Goal: Contribute content: Contribute content

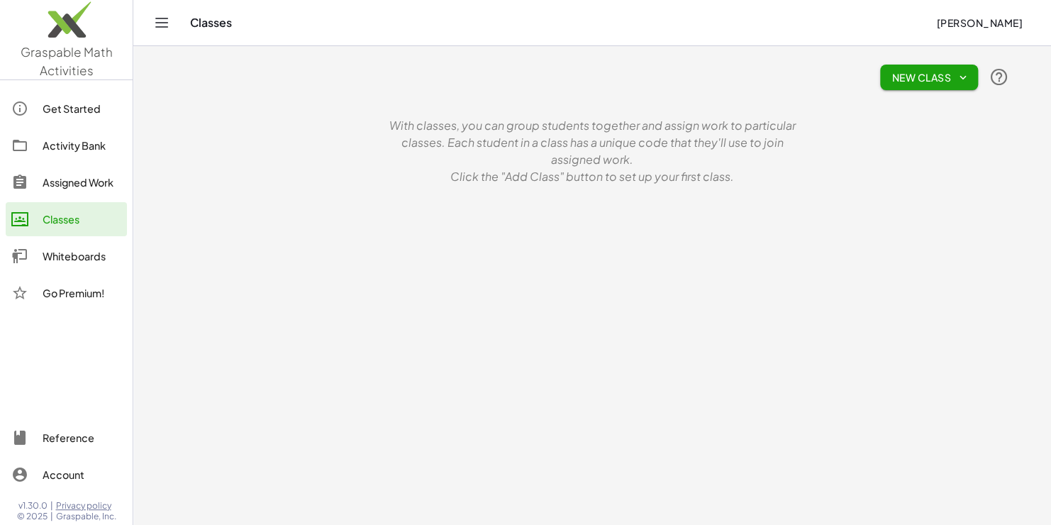
click at [88, 143] on div "Activity Bank" at bounding box center [82, 145] width 79 height 17
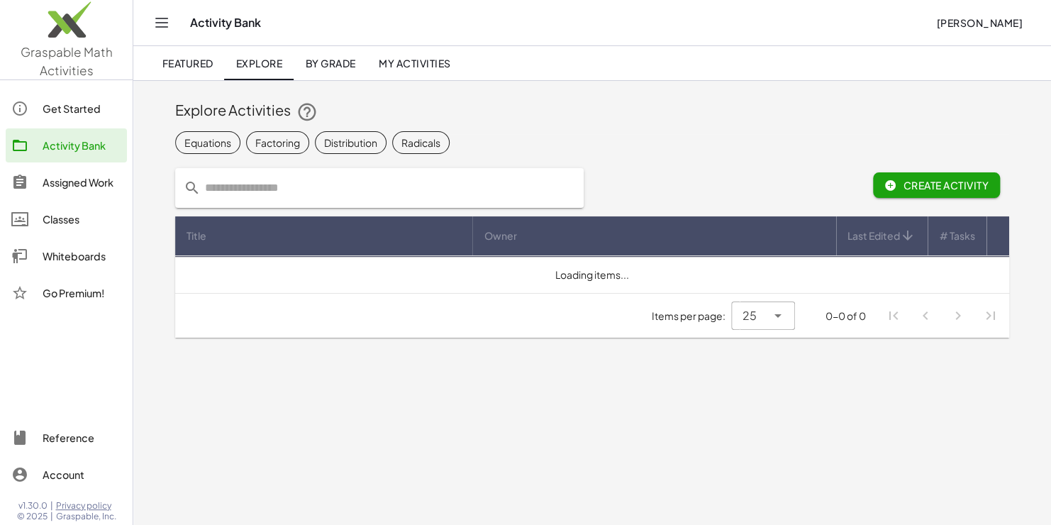
click at [255, 190] on input "text" at bounding box center [388, 188] width 374 height 40
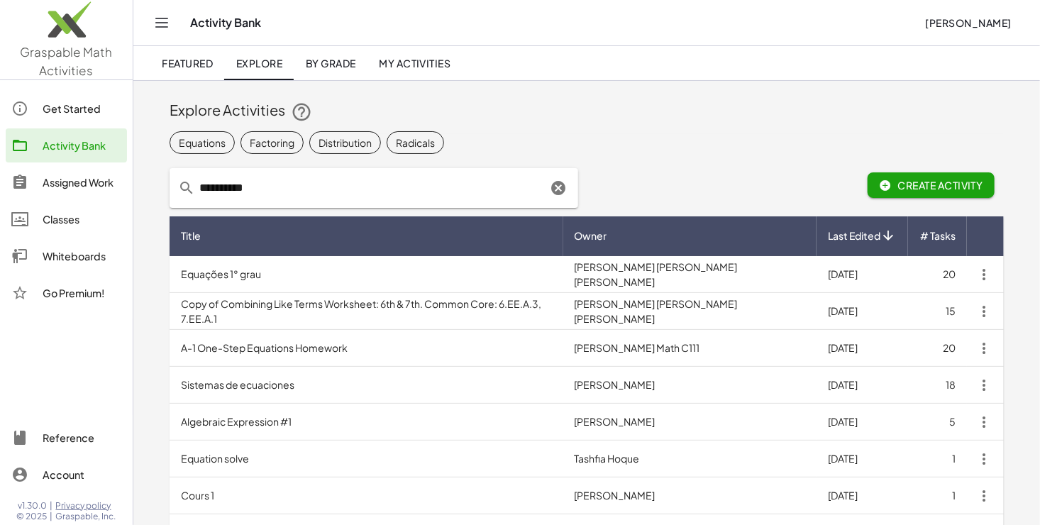
type input "**********"
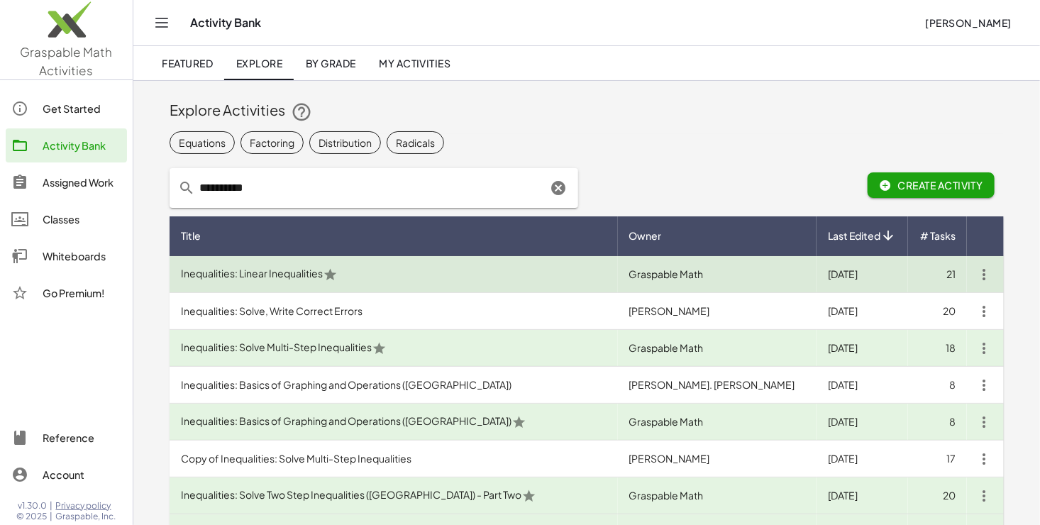
click at [293, 275] on td "Inequalities: Linear Inequalities" at bounding box center [393, 274] width 448 height 37
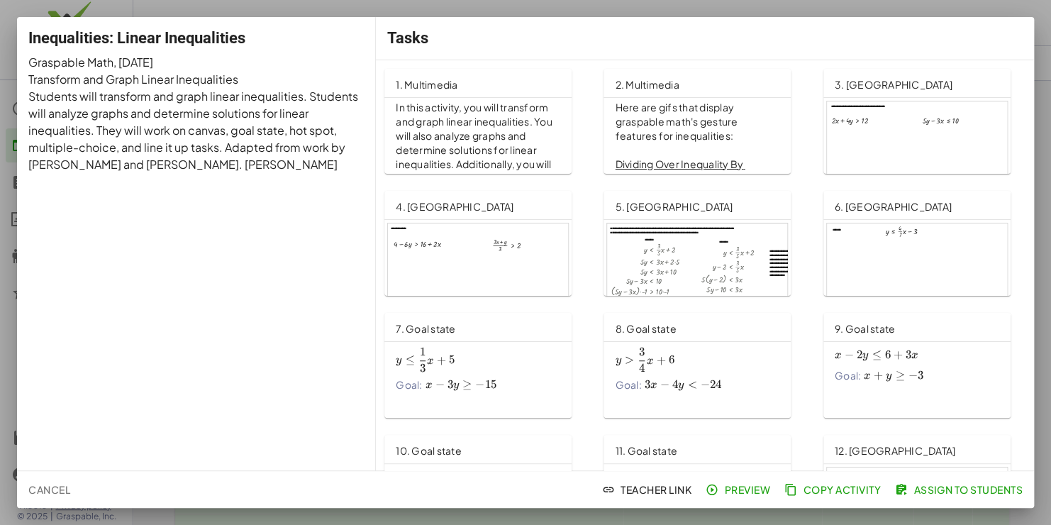
click at [43, 489] on span "Cancel" at bounding box center [49, 489] width 42 height 13
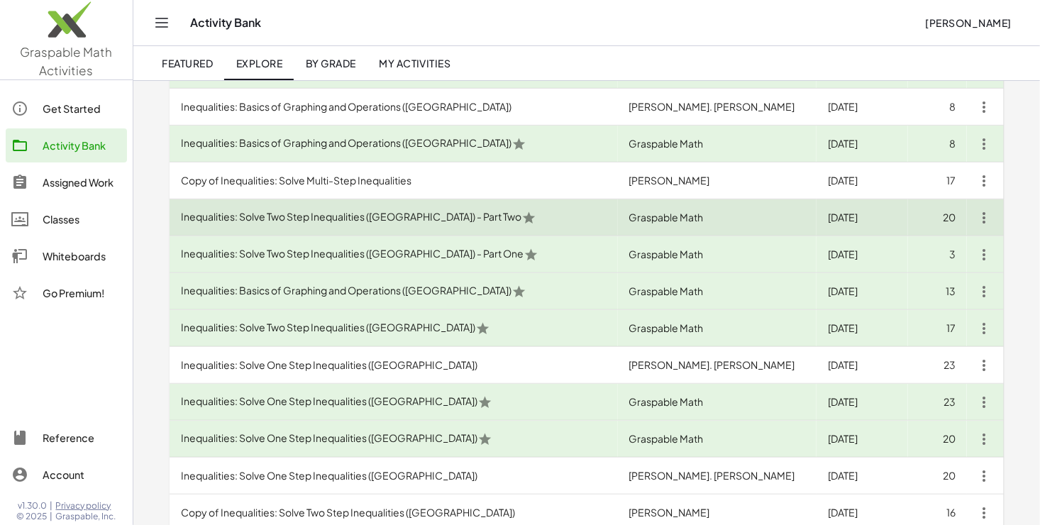
scroll to position [284, 0]
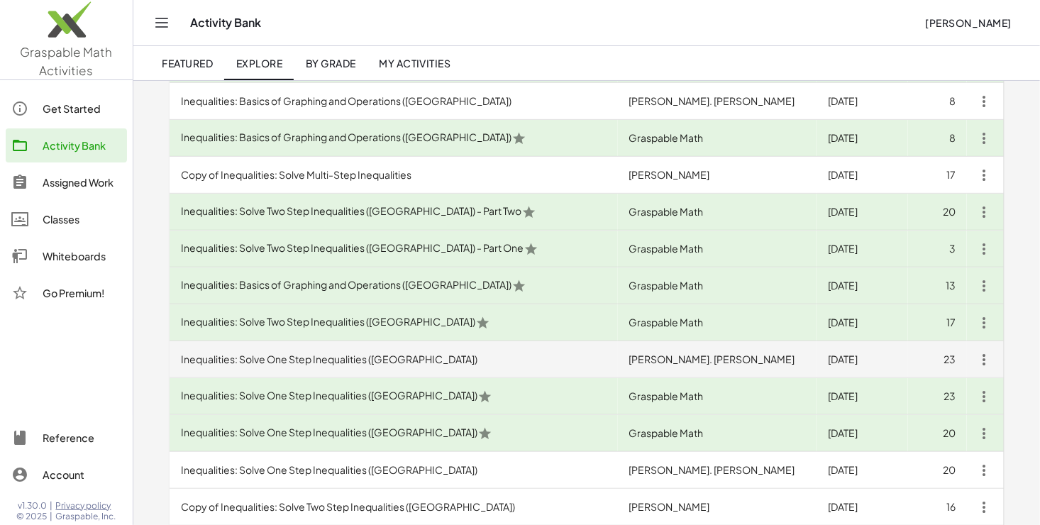
click at [335, 358] on td "Inequalities: Solve One Step Inequalities (PA)" at bounding box center [393, 359] width 448 height 37
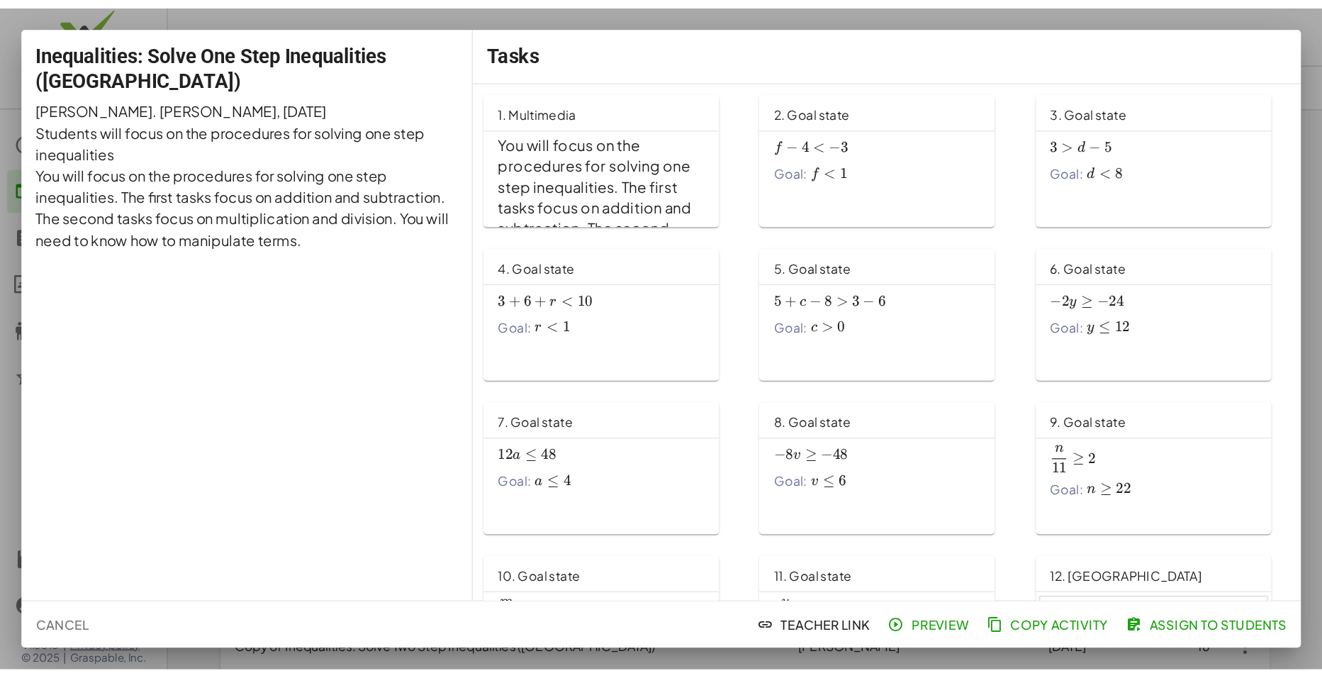
scroll to position [71, 0]
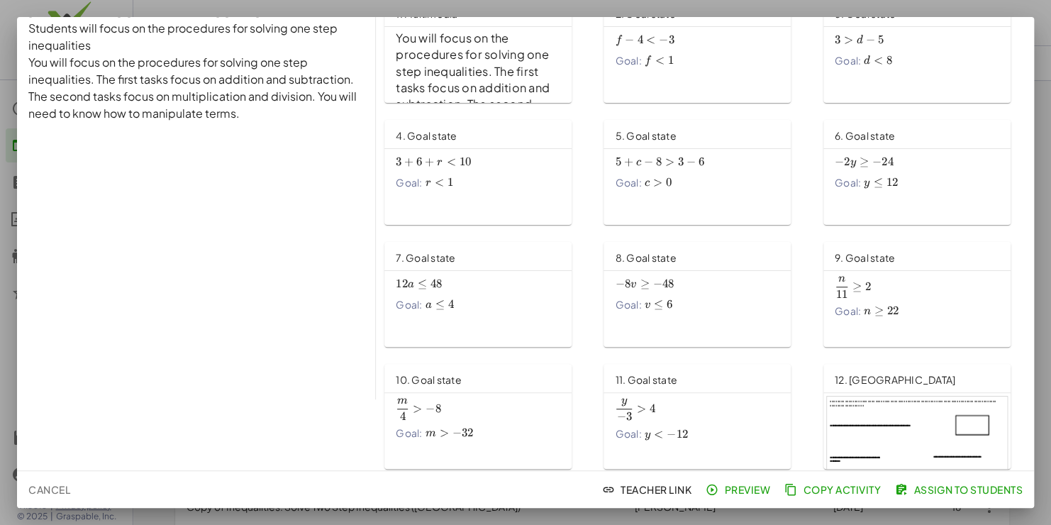
click at [827, 487] on span "Copy Activity" at bounding box center [834, 489] width 94 height 13
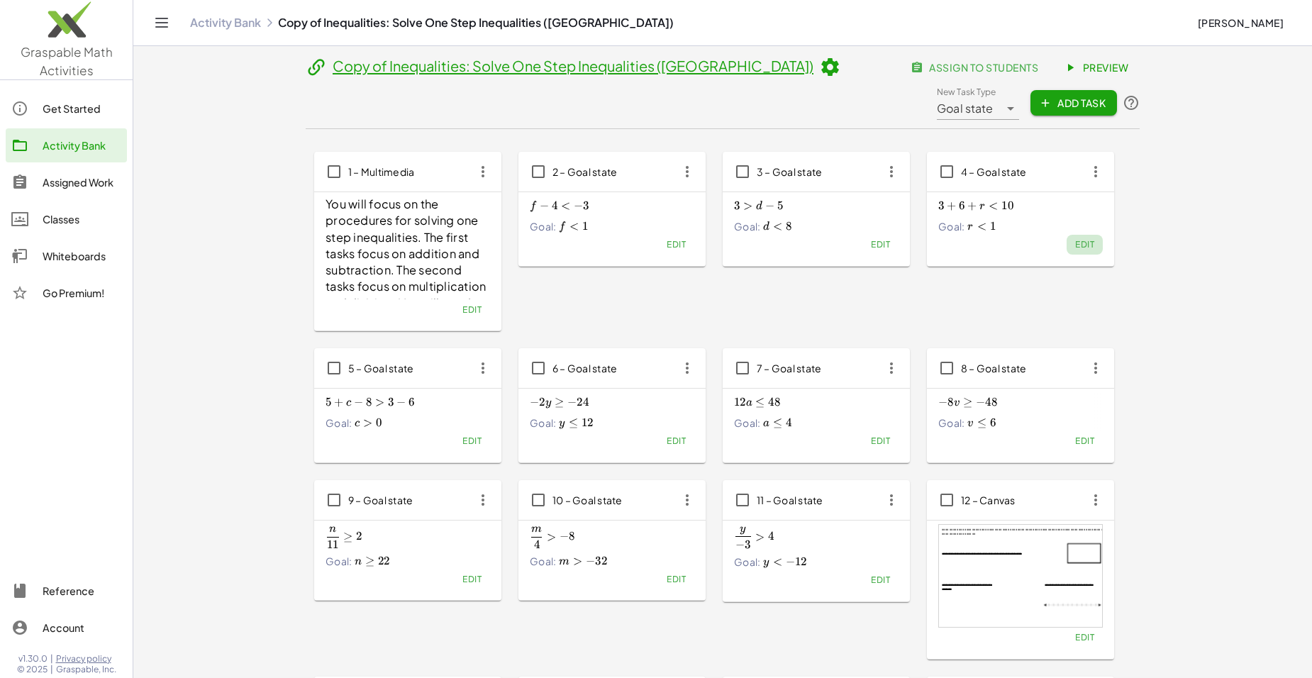
click at [1039, 246] on span "Edit" at bounding box center [1084, 244] width 19 height 11
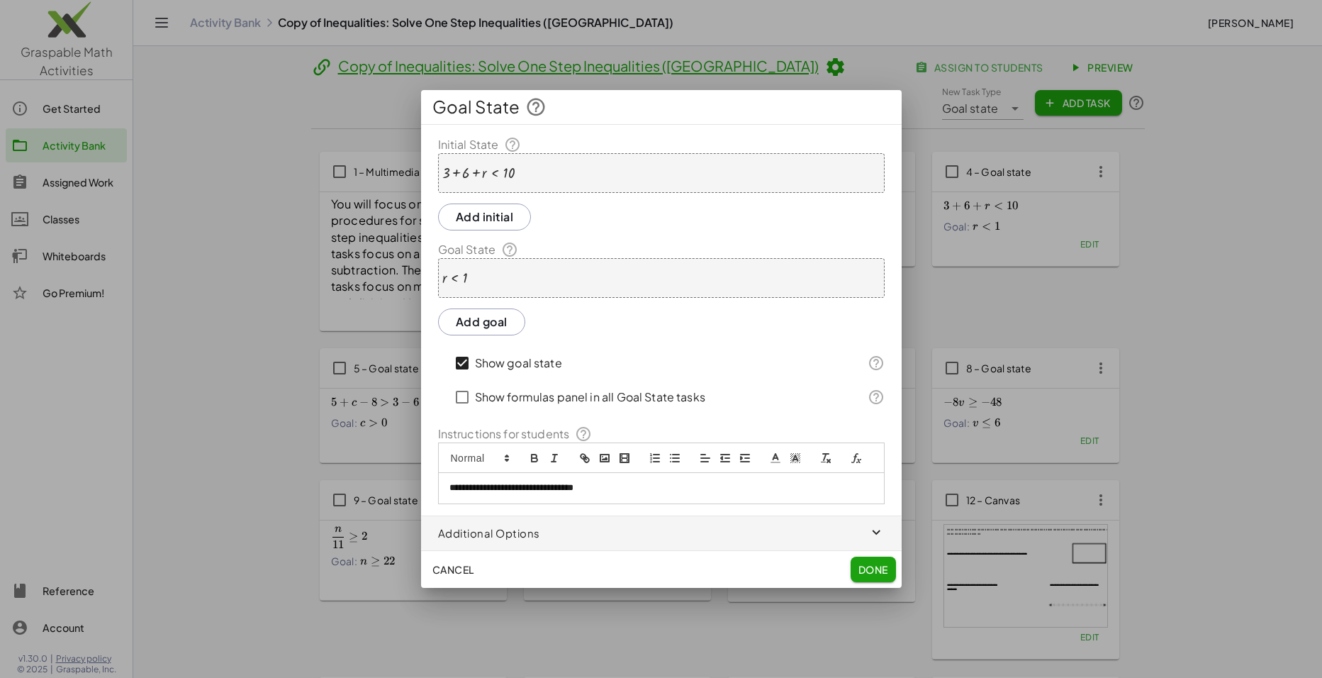
click at [465, 173] on div at bounding box center [478, 173] width 72 height 16
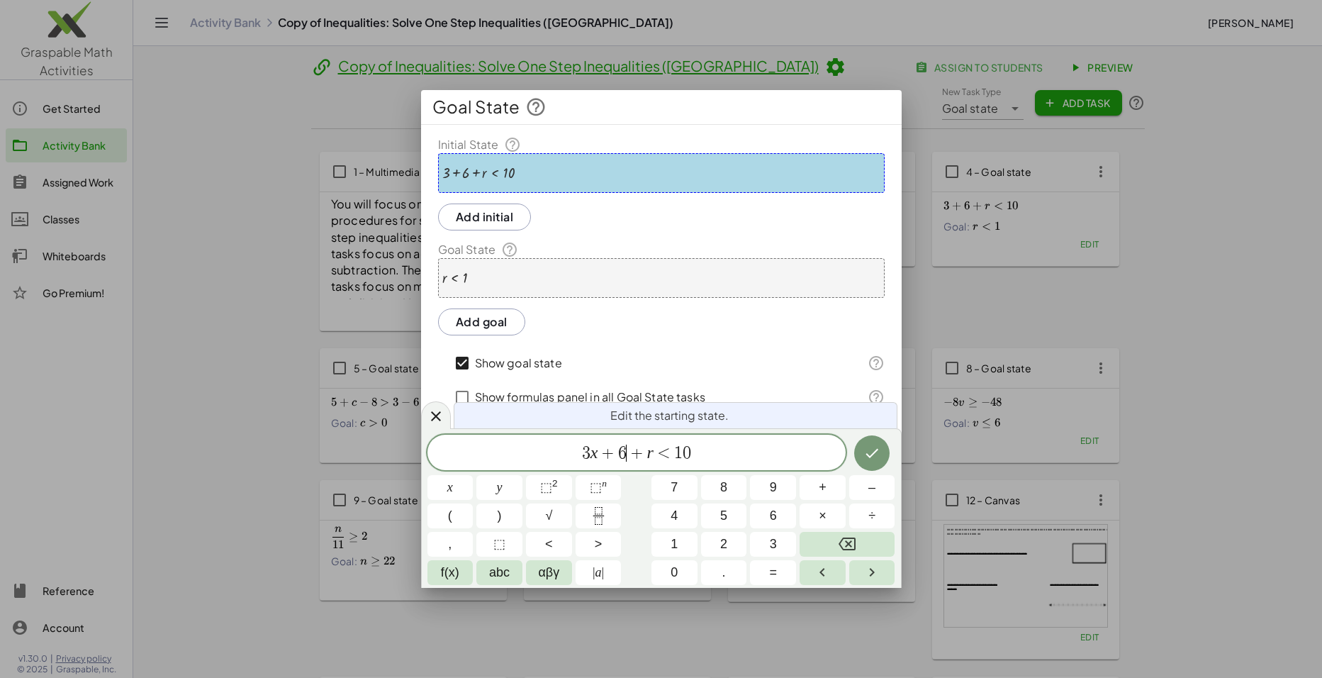
click at [626, 450] on span "3 x + 6 ​ + r < 1 0" at bounding box center [637, 453] width 418 height 20
click at [667, 453] on span "<" at bounding box center [664, 453] width 21 height 17
click at [596, 524] on span ">" at bounding box center [599, 544] width 8 height 19
click at [695, 448] on span "3 x + 5 + r > ​ 1 0" at bounding box center [637, 453] width 418 height 20
click at [662, 451] on span ">" at bounding box center [664, 453] width 21 height 17
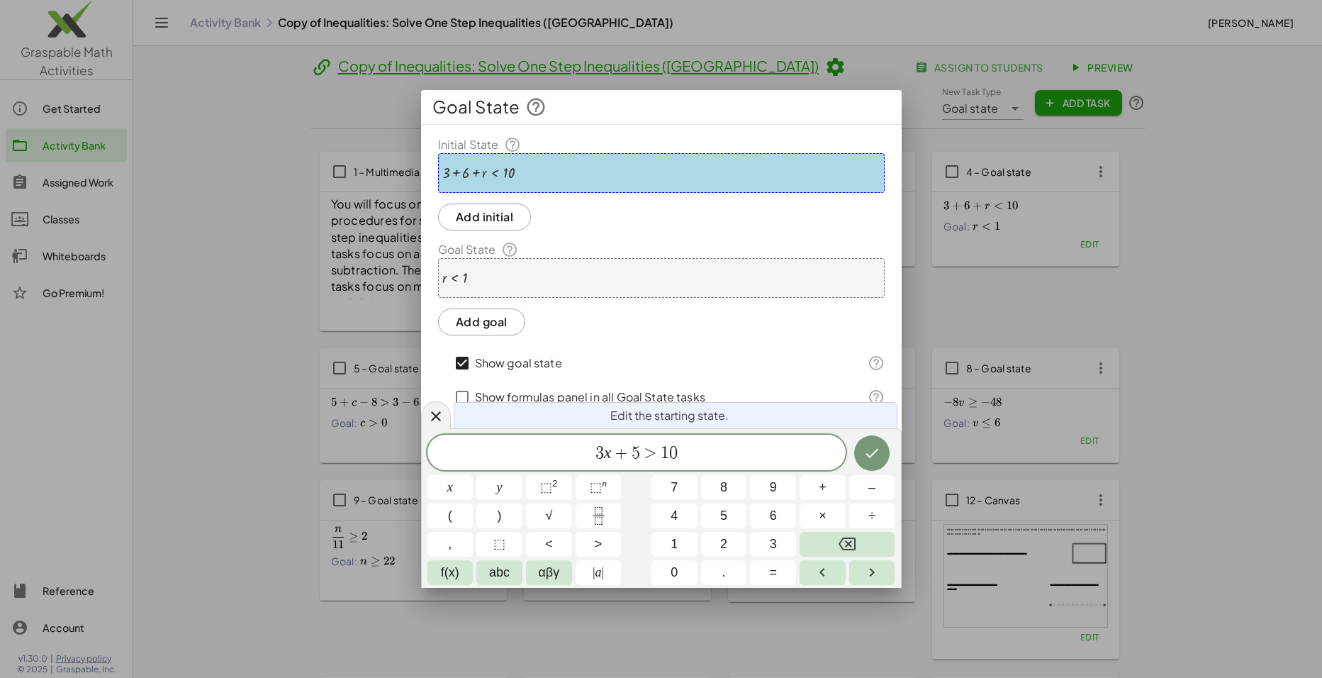
click at [678, 452] on span "3 x + 5 ​ > 1 0" at bounding box center [637, 453] width 418 height 20
click at [862, 457] on button "Done" at bounding box center [871, 452] width 35 height 35
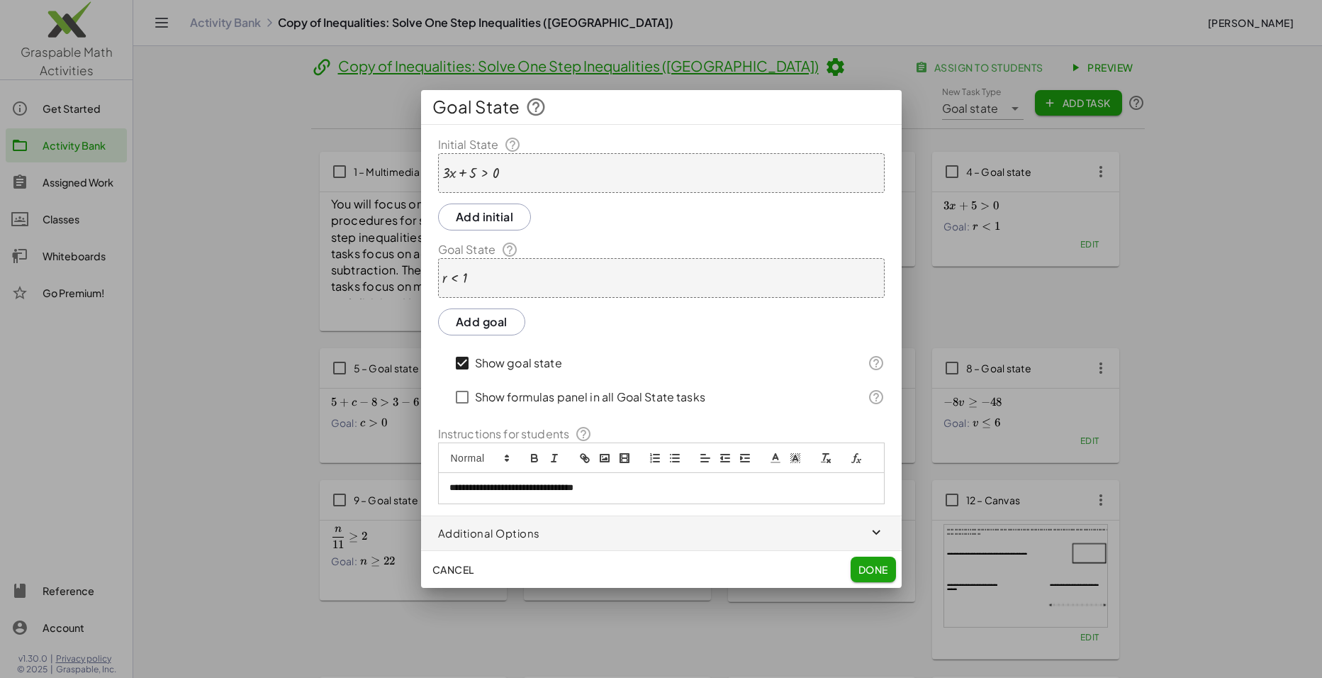
click at [452, 274] on div at bounding box center [455, 278] width 26 height 15
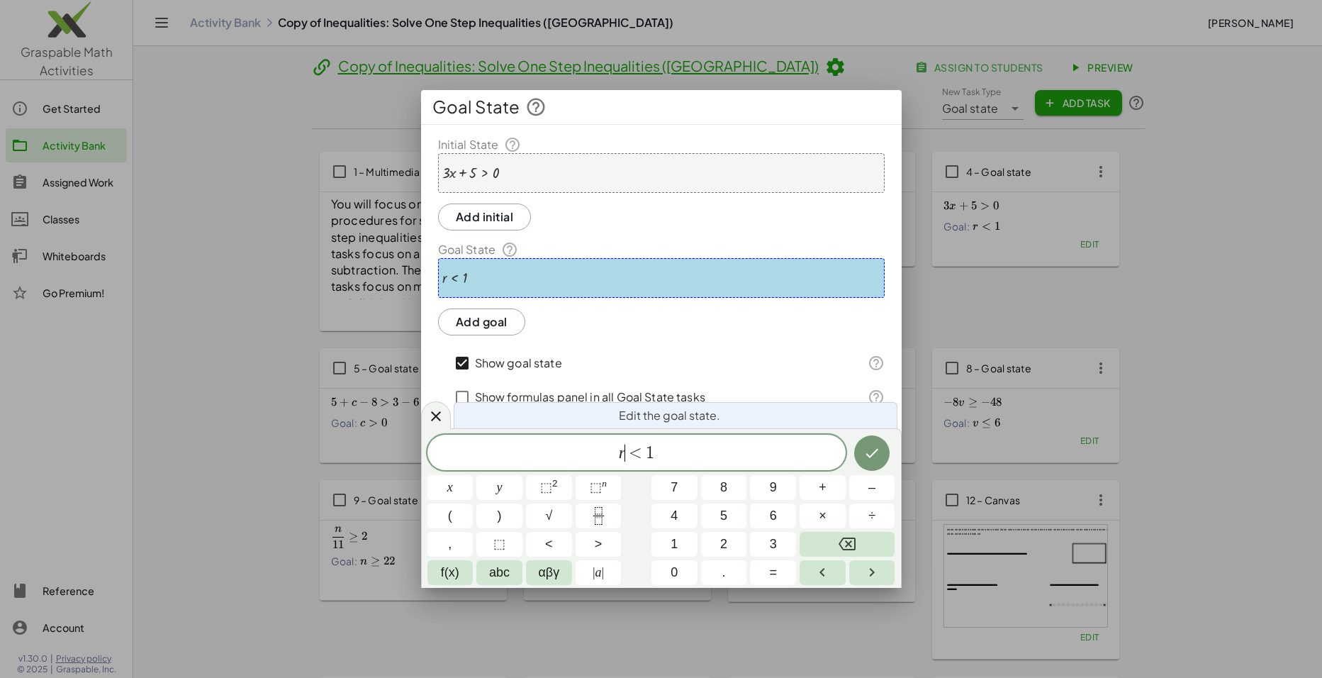
click at [623, 450] on var "r" at bounding box center [622, 452] width 6 height 18
click at [497, 218] on button "Add initial" at bounding box center [485, 217] width 94 height 27
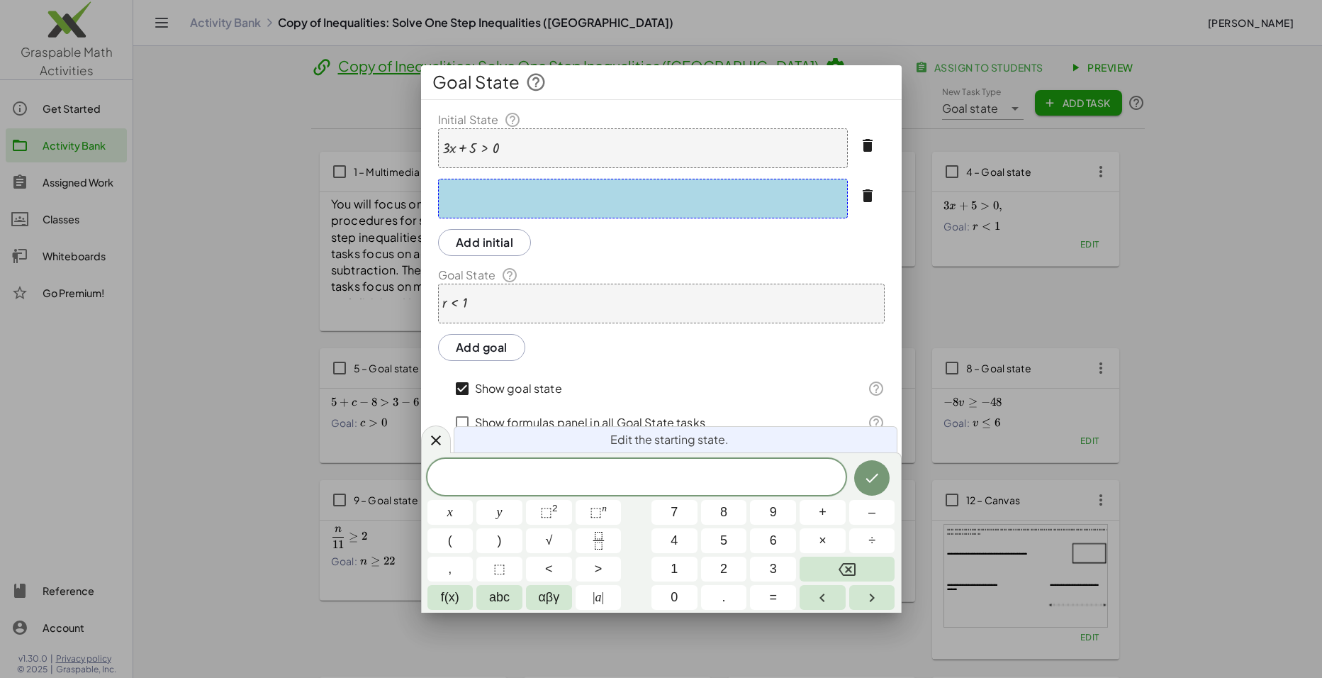
click at [869, 200] on icon "button" at bounding box center [867, 195] width 17 height 17
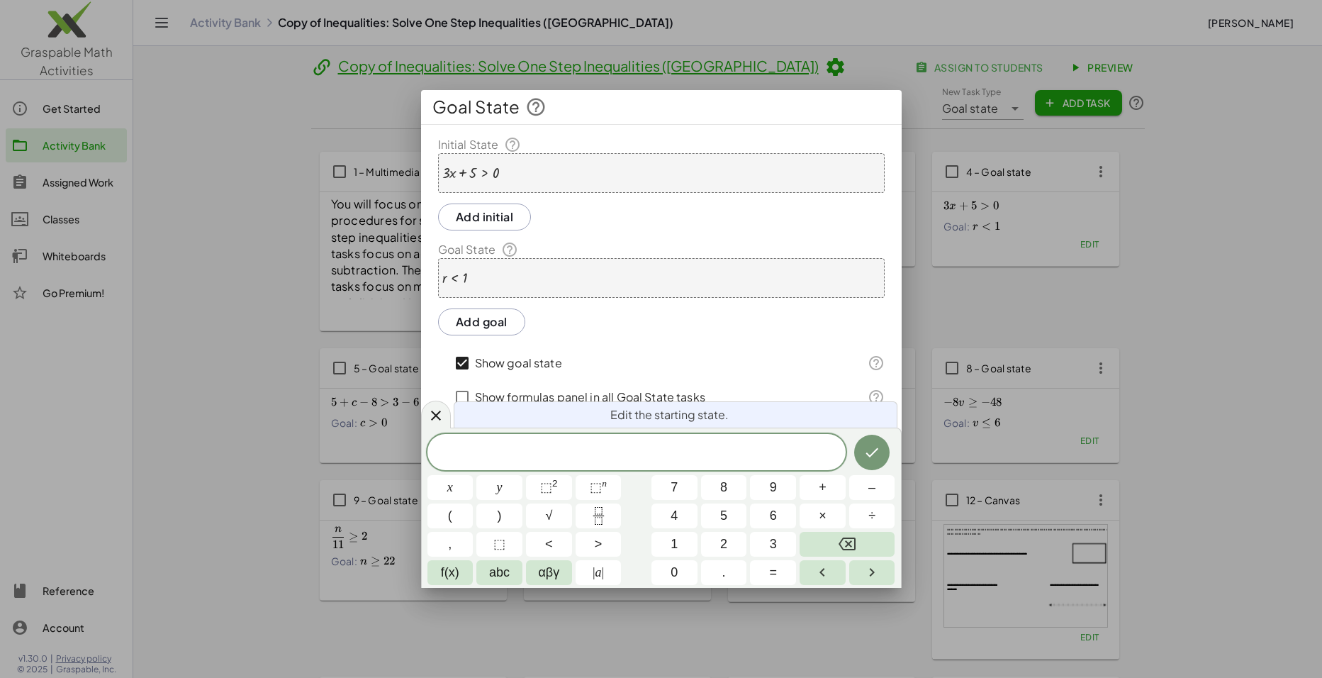
drag, startPoint x: 511, startPoint y: 280, endPoint x: 445, endPoint y: 271, distance: 65.9
click at [445, 271] on div "r < 1" at bounding box center [661, 278] width 447 height 40
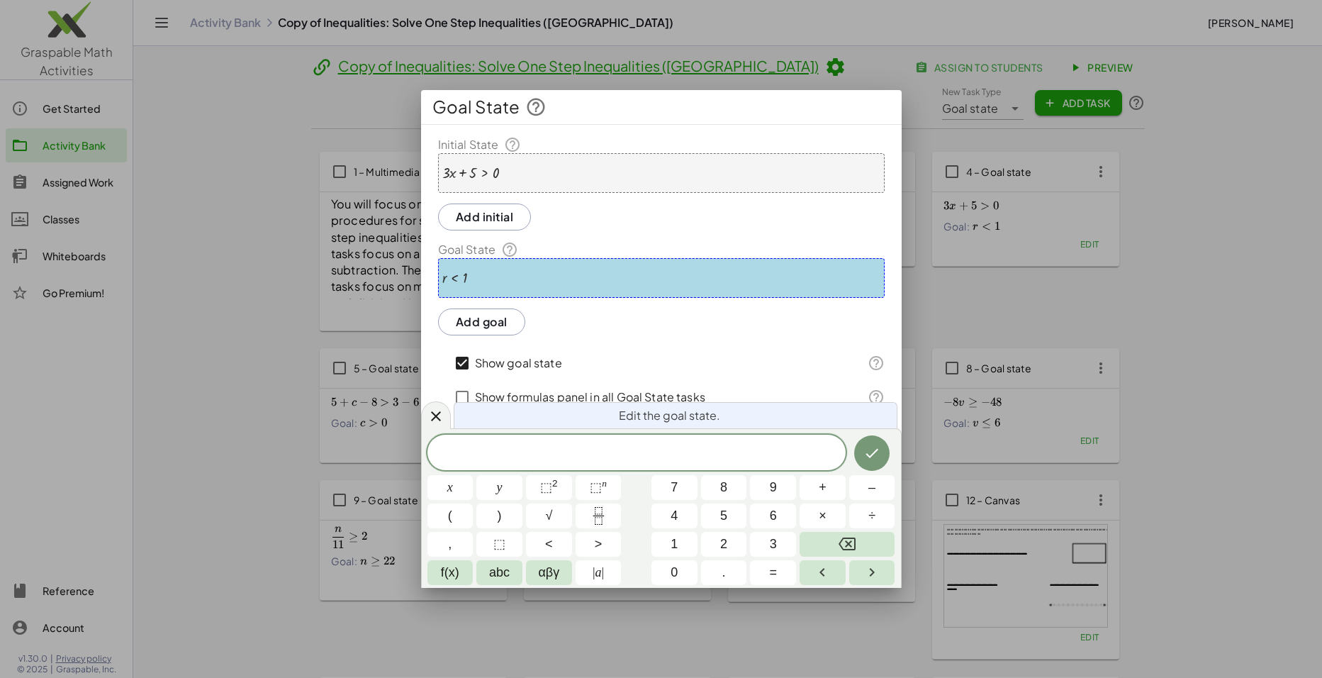
click at [602, 231] on div "**********" at bounding box center [661, 319] width 481 height 367
click at [497, 318] on button "Add goal" at bounding box center [481, 321] width 87 height 27
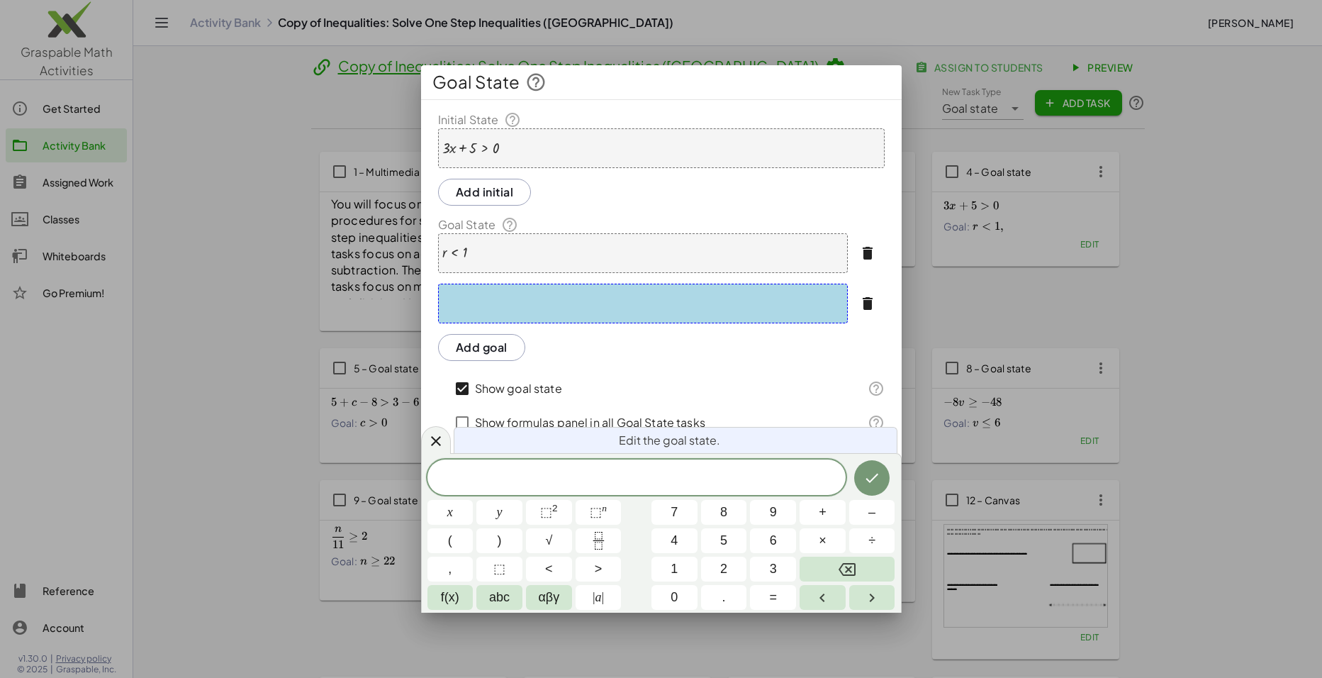
click at [863, 250] on icon "button" at bounding box center [867, 253] width 17 height 17
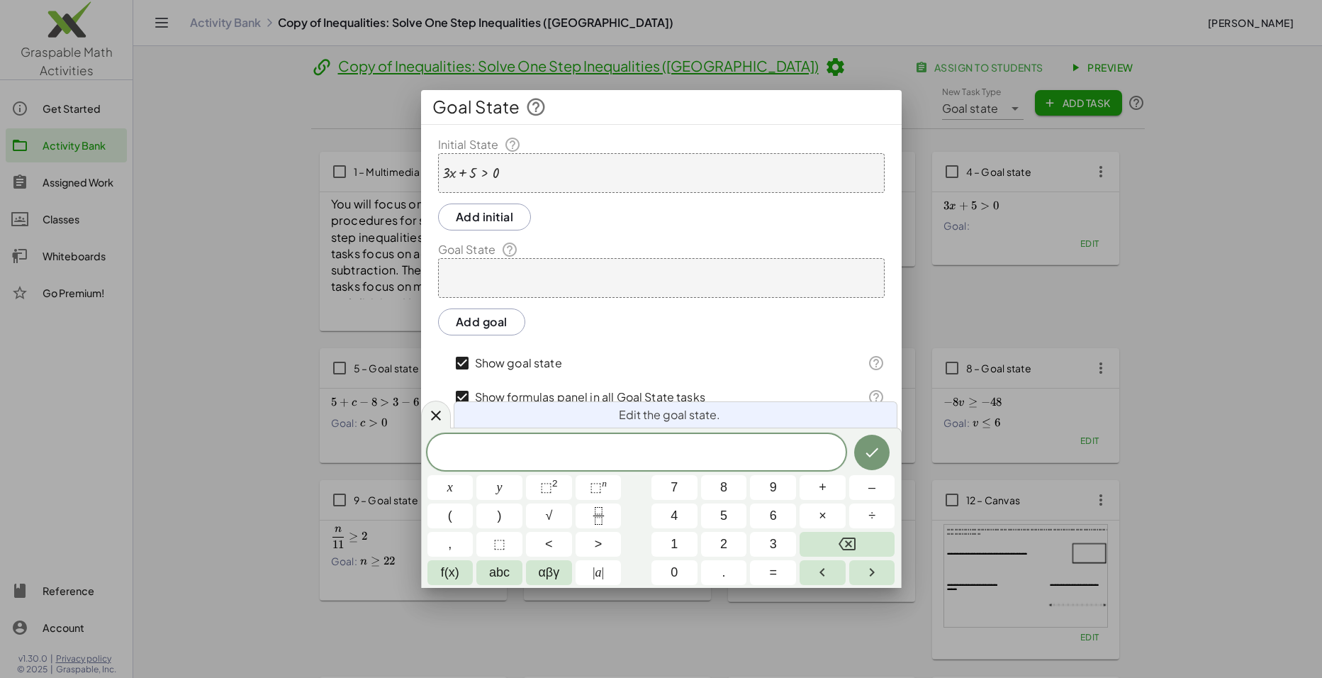
click at [496, 277] on div at bounding box center [661, 278] width 447 height 40
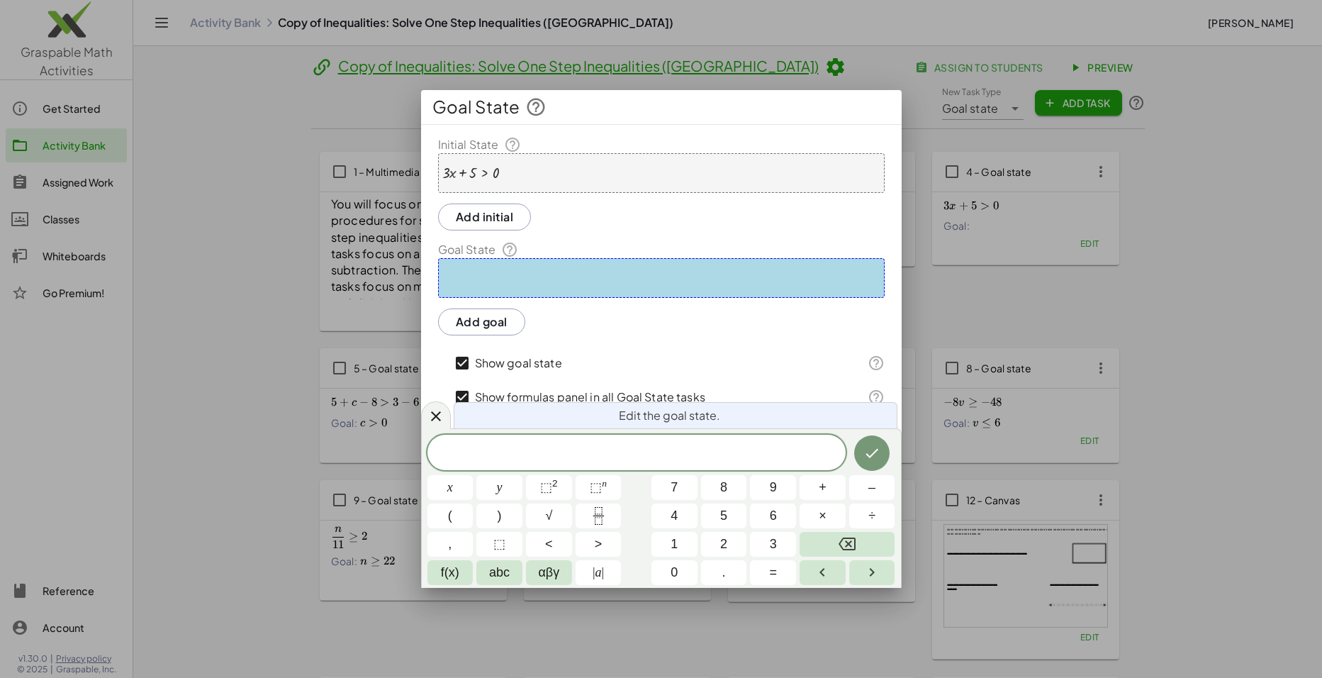
click at [700, 258] on div "Add initial" at bounding box center [661, 278] width 447 height 40
click at [636, 283] on div at bounding box center [661, 278] width 447 height 40
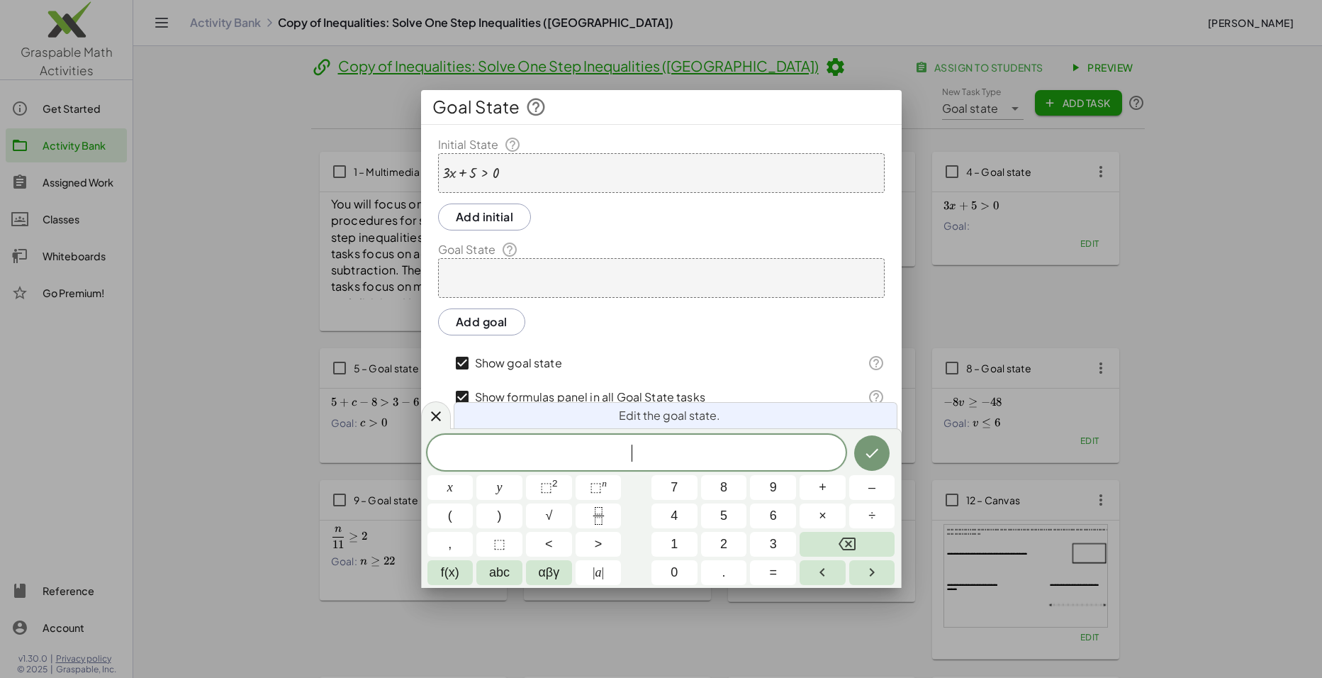
click at [635, 283] on div at bounding box center [661, 278] width 447 height 40
click at [596, 524] on span ">" at bounding box center [599, 544] width 8 height 19
click at [603, 513] on icon "Fraction" at bounding box center [599, 516] width 18 height 18
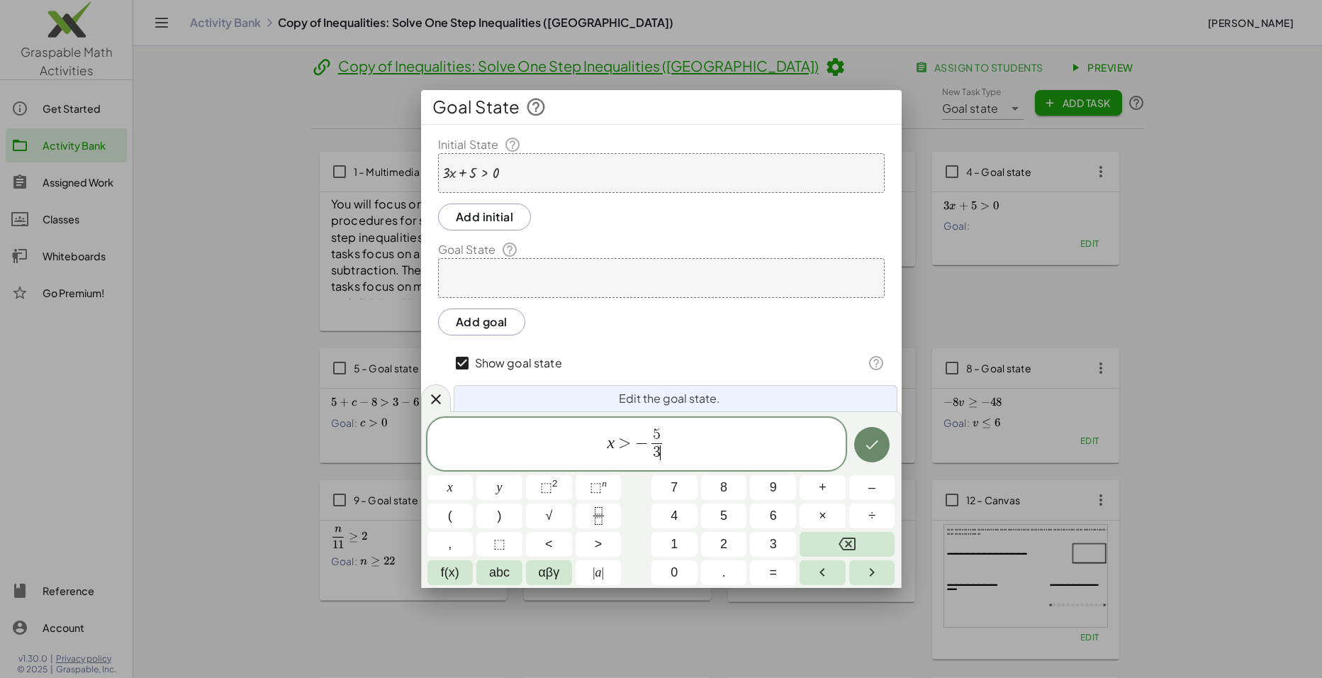
click at [871, 450] on icon "Done" at bounding box center [872, 444] width 17 height 17
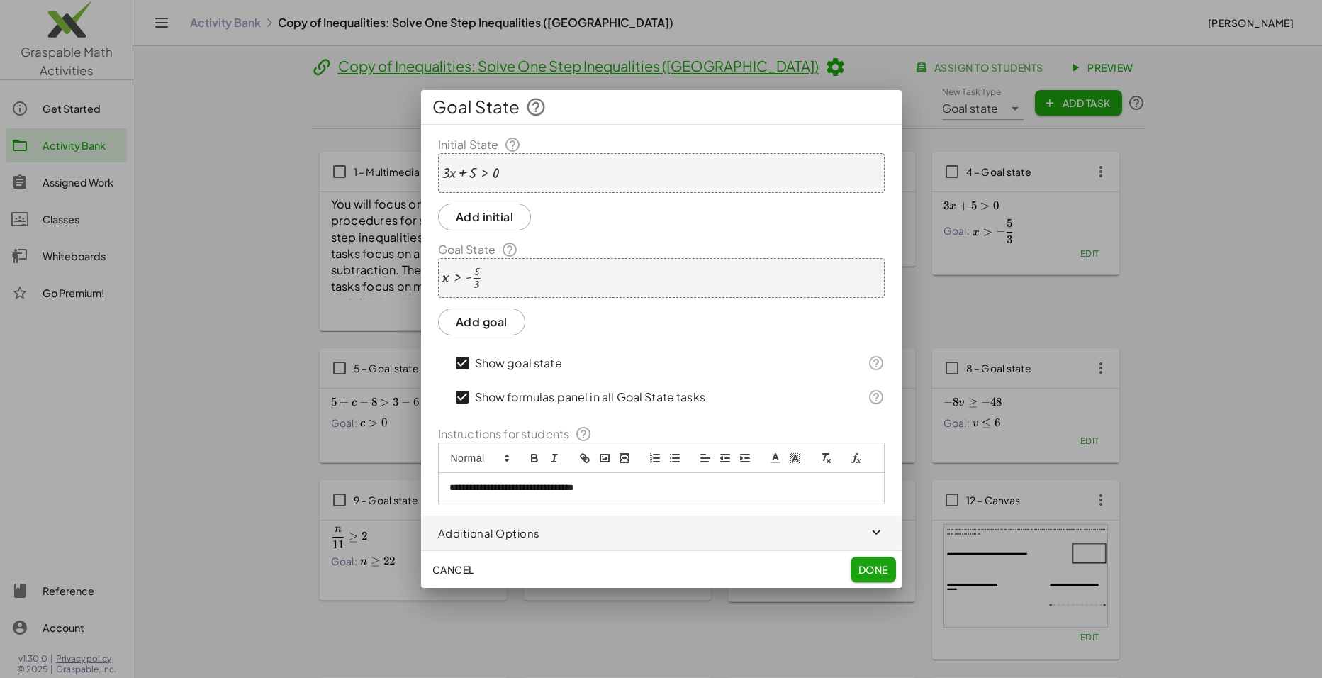
click at [878, 524] on span "Done" at bounding box center [873, 569] width 30 height 13
click at [869, 524] on span "Done" at bounding box center [873, 569] width 30 height 13
click at [868, 524] on span "Done" at bounding box center [873, 569] width 30 height 13
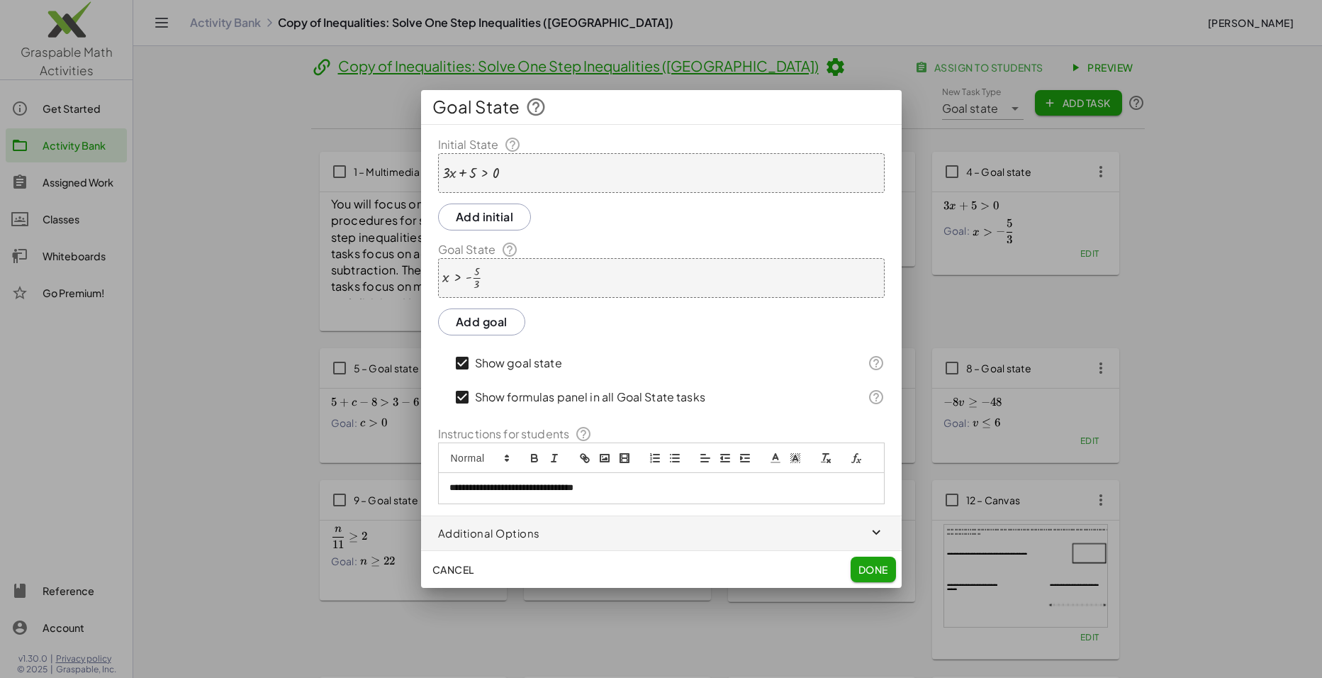
click at [871, 524] on span "Done" at bounding box center [873, 569] width 30 height 13
click at [808, 521] on span "button" at bounding box center [661, 533] width 481 height 34
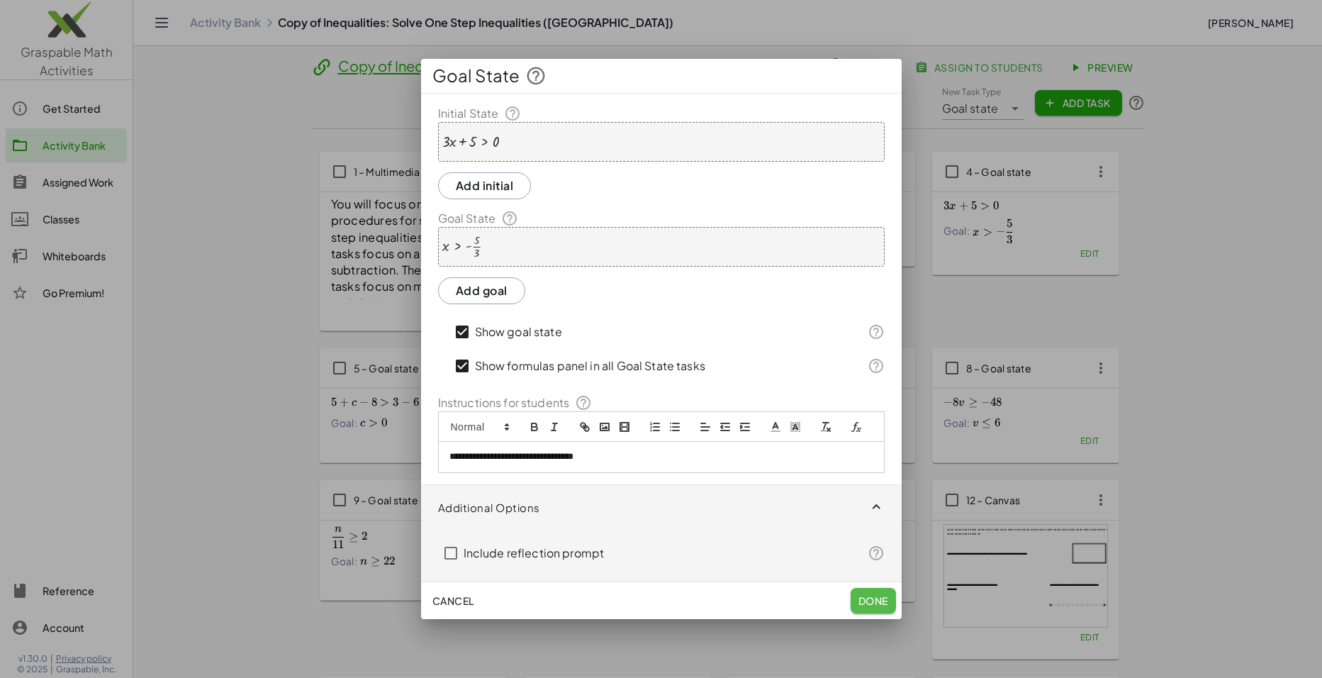
click at [884, 524] on span "Done" at bounding box center [873, 600] width 30 height 13
drag, startPoint x: 1243, startPoint y: 325, endPoint x: 1239, endPoint y: 310, distance: 15.5
click at [1039, 323] on div at bounding box center [661, 339] width 1322 height 678
click at [1039, 298] on div at bounding box center [661, 339] width 1322 height 678
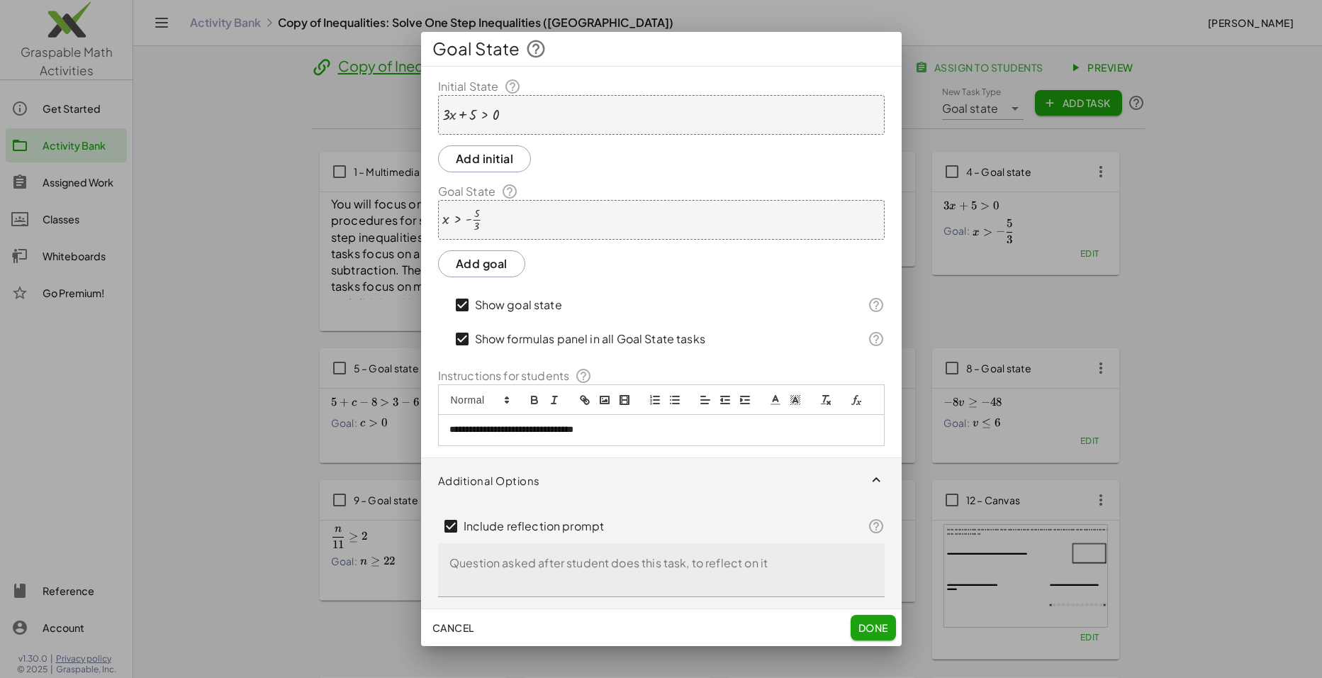
click at [864, 524] on span "Done" at bounding box center [873, 627] width 30 height 13
click at [873, 481] on icon "button" at bounding box center [877, 480] width 16 height 16
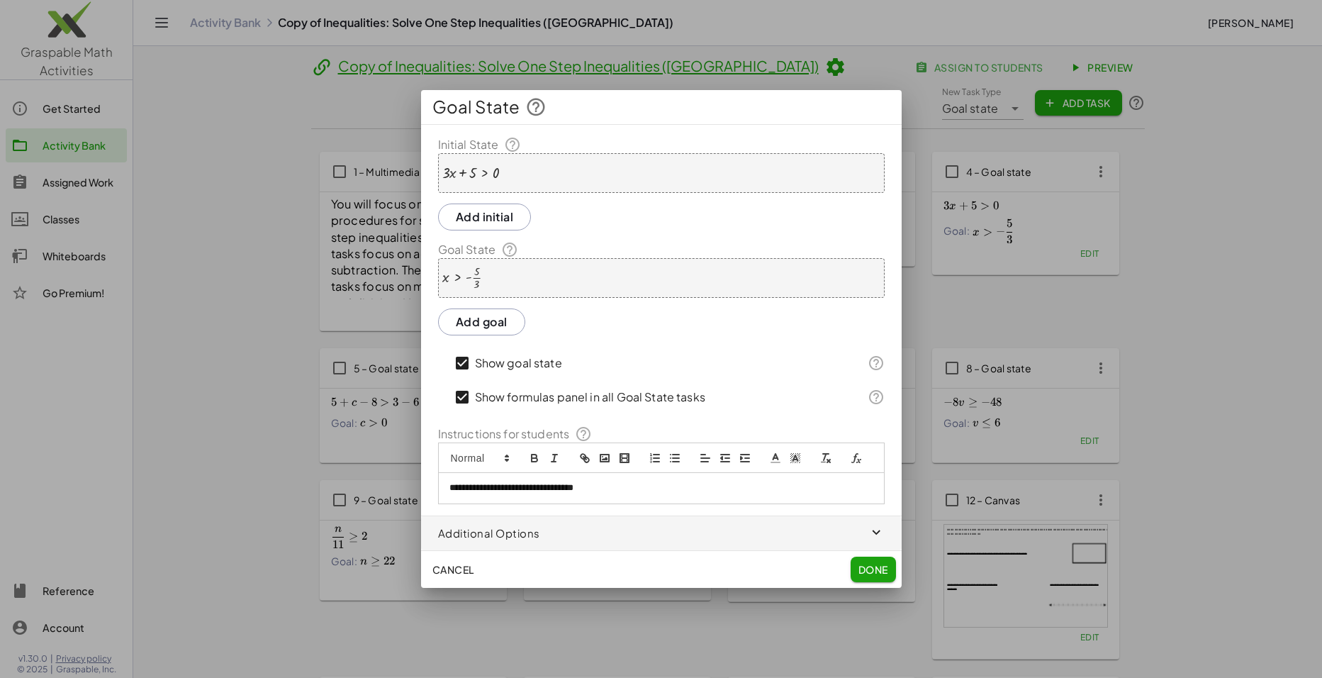
click at [585, 172] on div "+ · 3 · x + 5 > 0" at bounding box center [661, 173] width 447 height 40
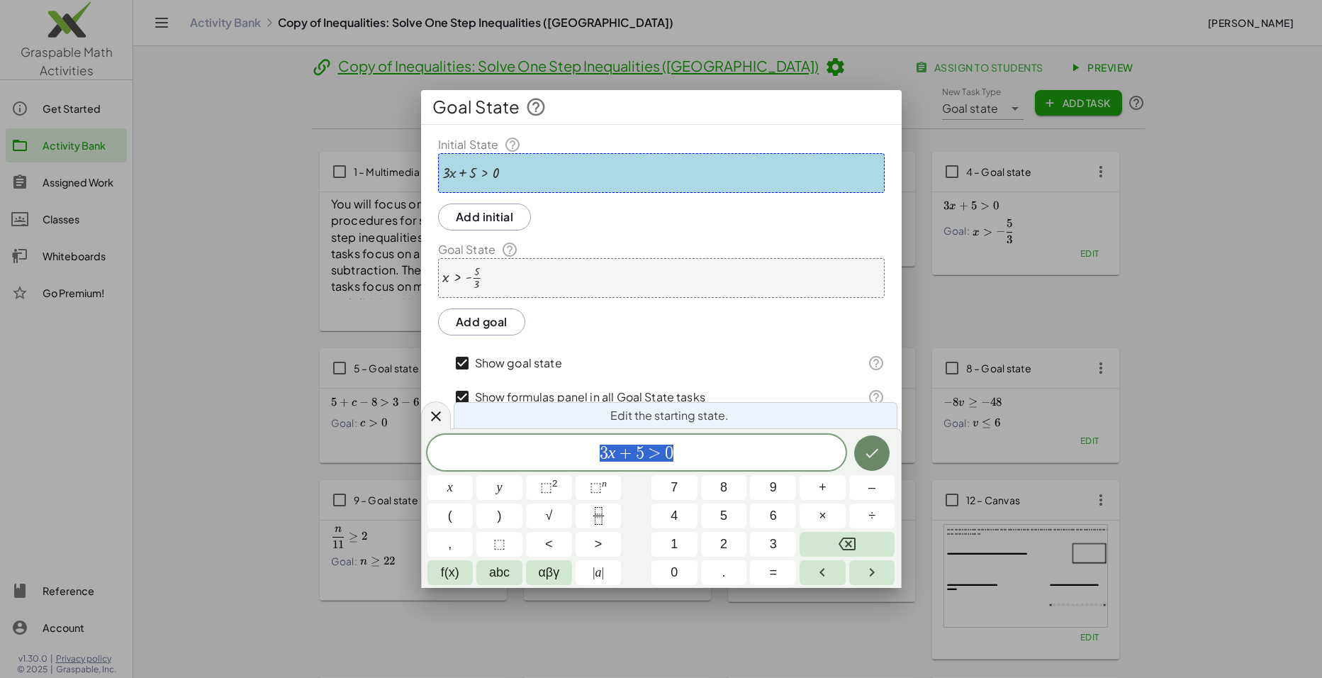
click at [874, 457] on icon "Done" at bounding box center [872, 453] width 17 height 17
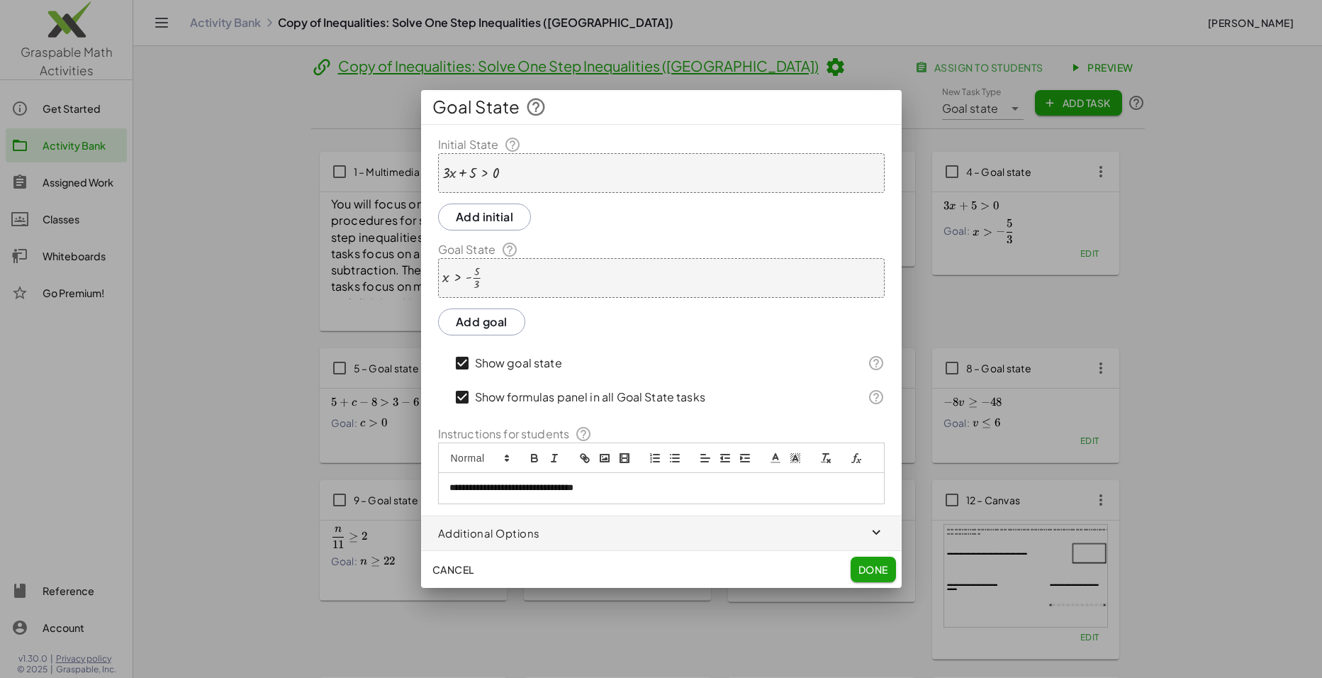
click at [671, 284] on div "x > - · 5 · 3" at bounding box center [661, 278] width 447 height 40
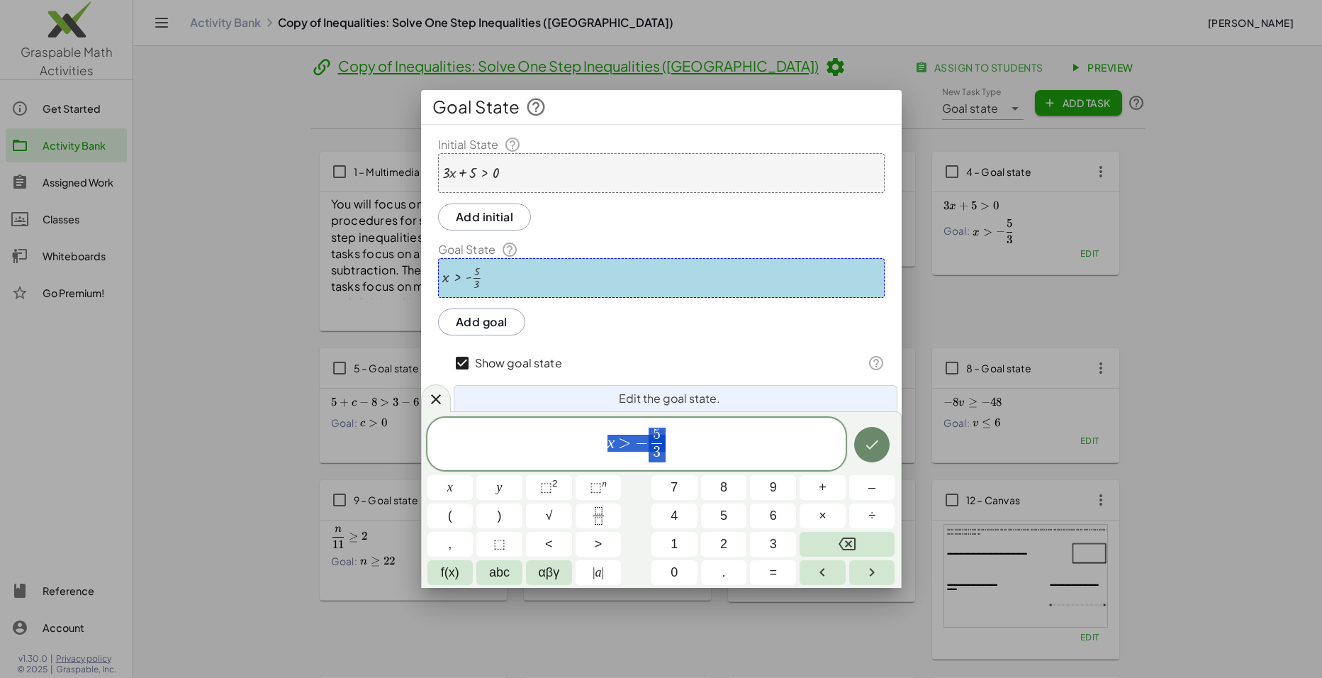
click at [877, 445] on icon "Done" at bounding box center [872, 444] width 17 height 17
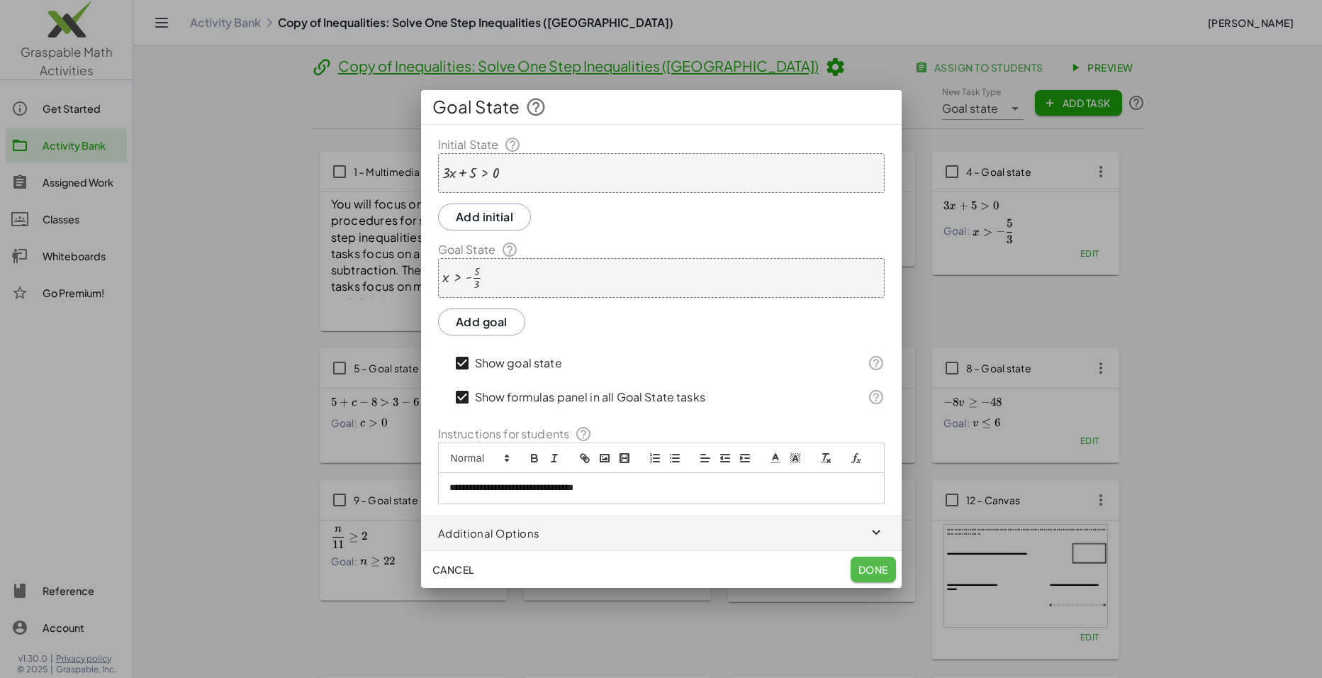
click at [874, 524] on span "Done" at bounding box center [873, 569] width 30 height 13
click at [1039, 204] on div at bounding box center [661, 339] width 1322 height 678
click at [1023, 223] on div at bounding box center [661, 339] width 1322 height 678
click at [467, 524] on span "Cancel" at bounding box center [454, 569] width 42 height 13
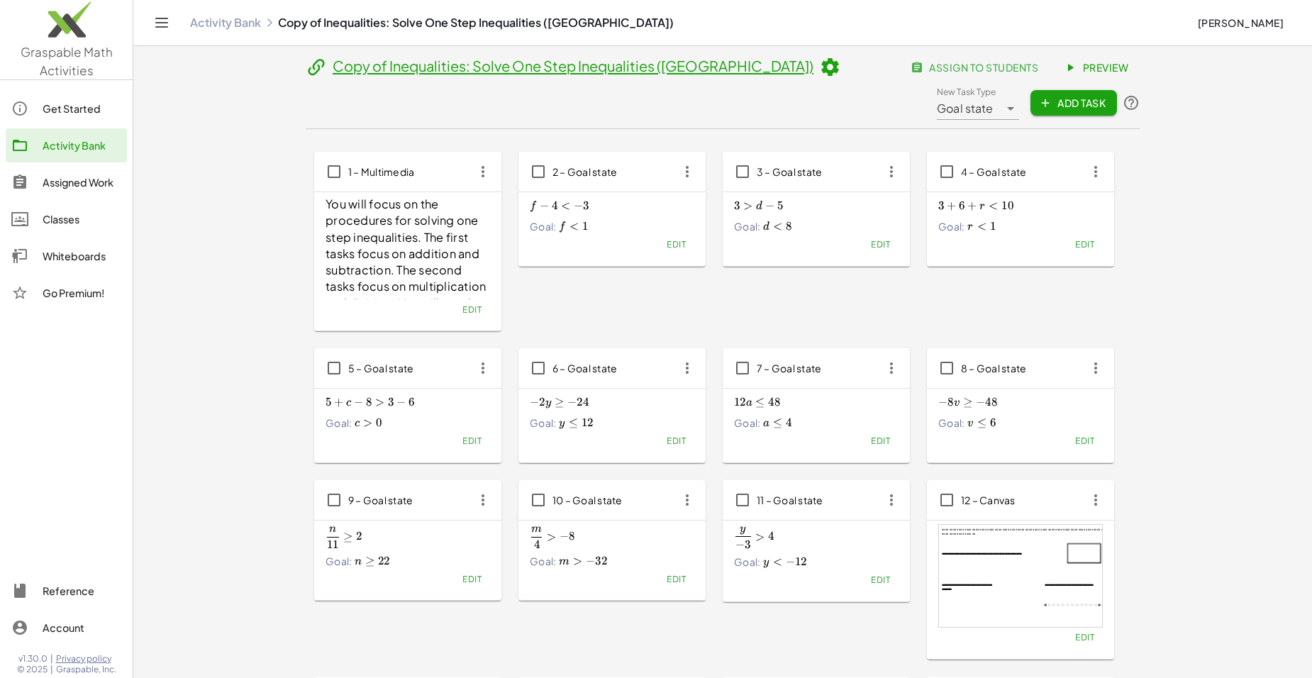
click at [1039, 176] on icon "button" at bounding box center [1096, 172] width 26 height 26
click at [1018, 237] on div "Edit" at bounding box center [1020, 245] width 165 height 20
click at [1039, 238] on button "Edit" at bounding box center [1084, 245] width 36 height 20
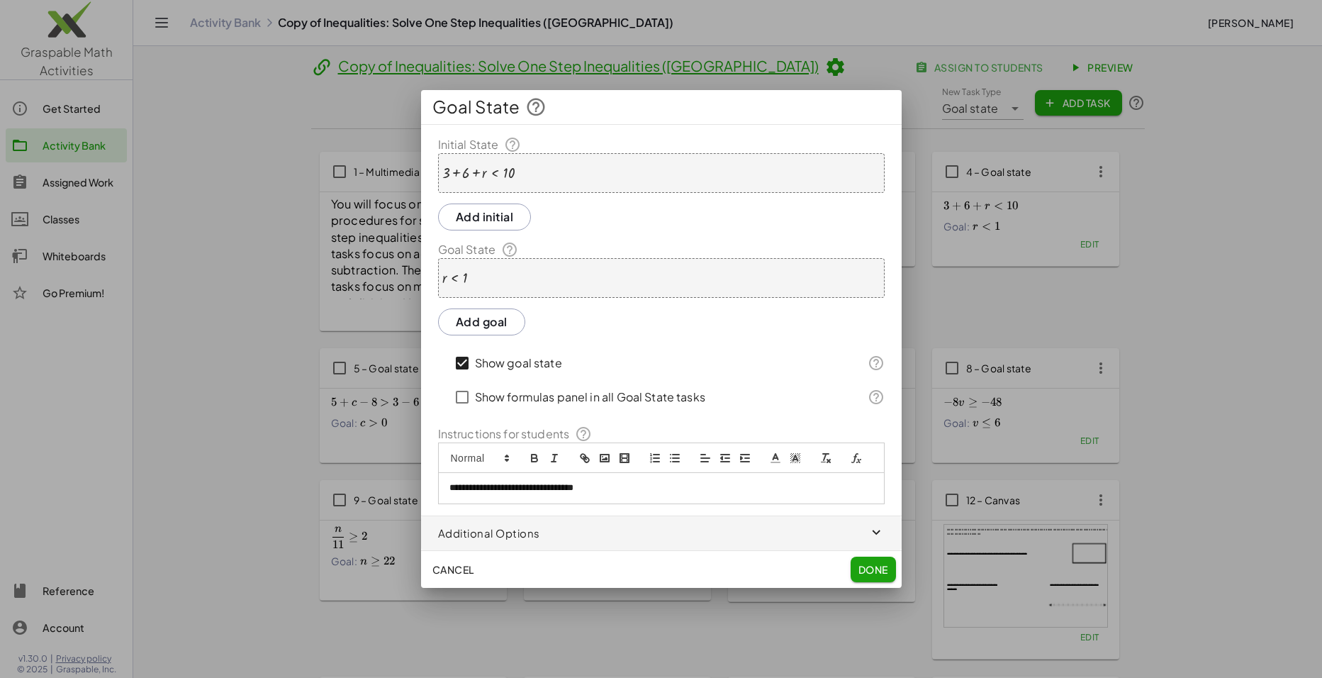
click at [462, 524] on span "Cancel" at bounding box center [454, 569] width 42 height 13
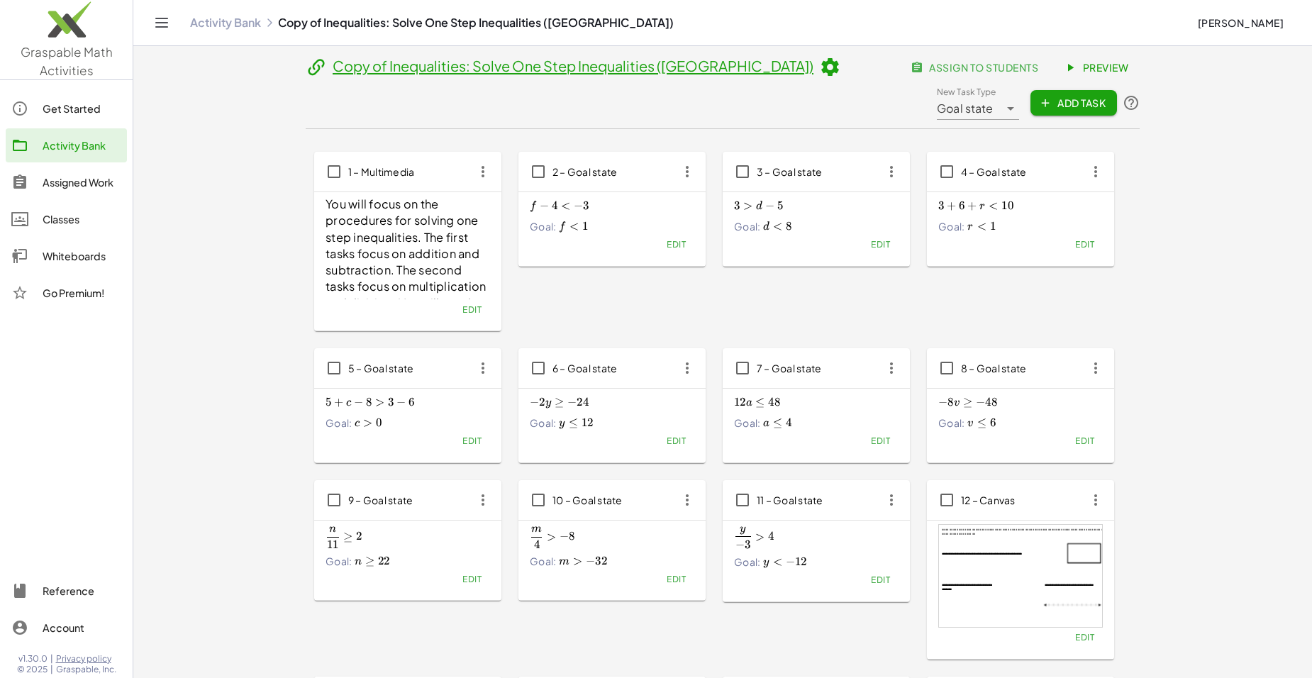
click at [200, 21] on link "Activity Bank" at bounding box center [225, 23] width 71 height 14
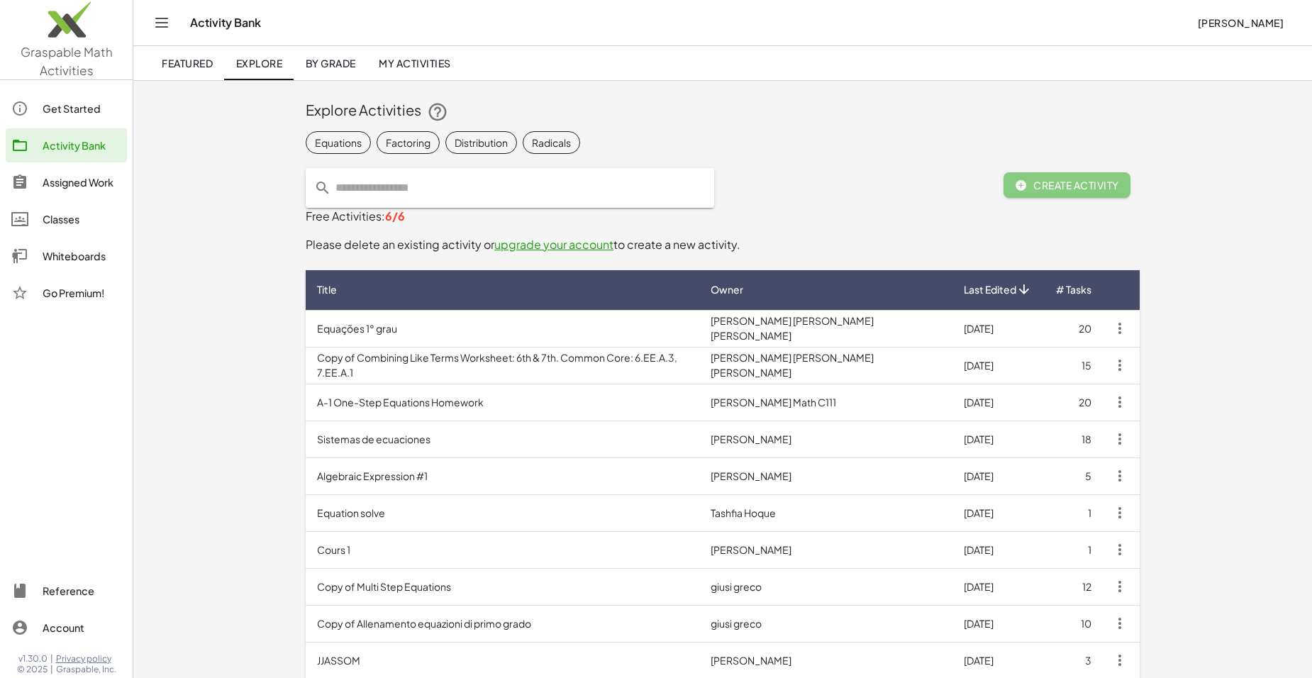
click at [174, 22] on div "Activity Bank Geneviève Demers" at bounding box center [722, 22] width 1144 height 45
click at [165, 22] on icon "Toggle navigation" at bounding box center [161, 22] width 17 height 17
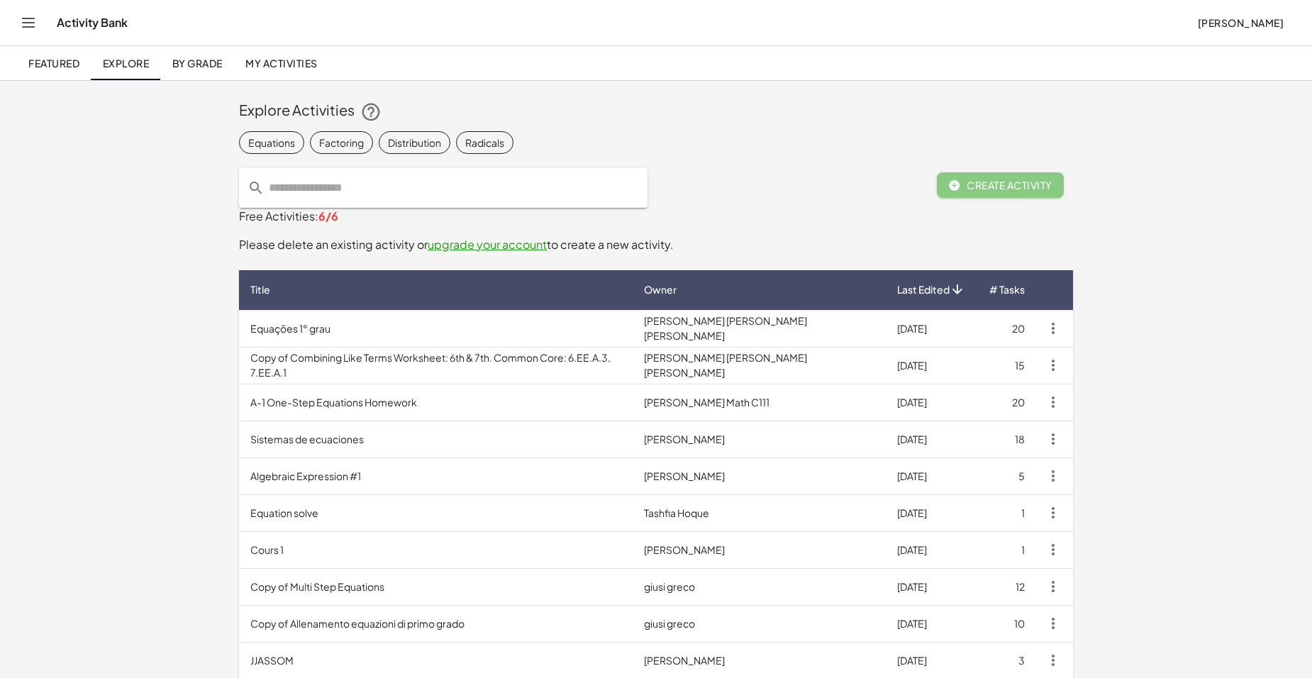
click at [35, 32] on div "Activity Bank Geneviève Demers" at bounding box center [656, 22] width 1278 height 45
click at [299, 57] on span "My Activities" at bounding box center [281, 63] width 72 height 13
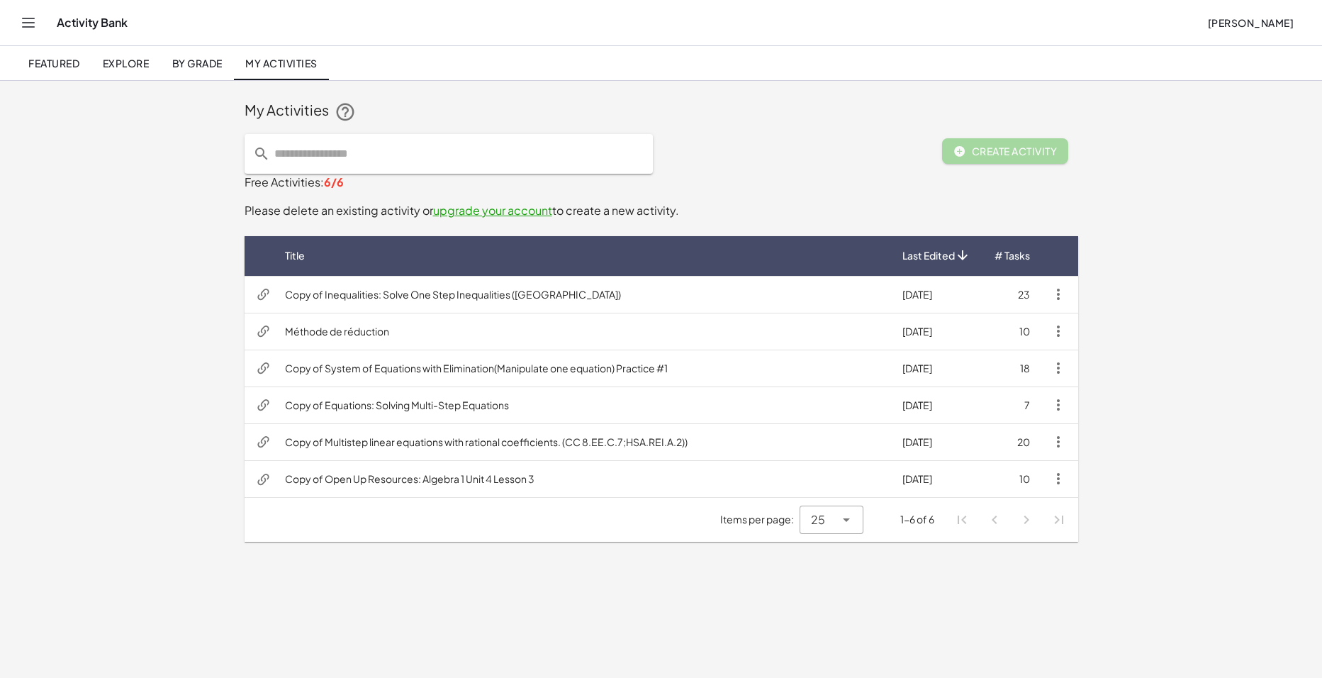
click at [1018, 149] on span "Create Activity" at bounding box center [1006, 151] width 104 height 13
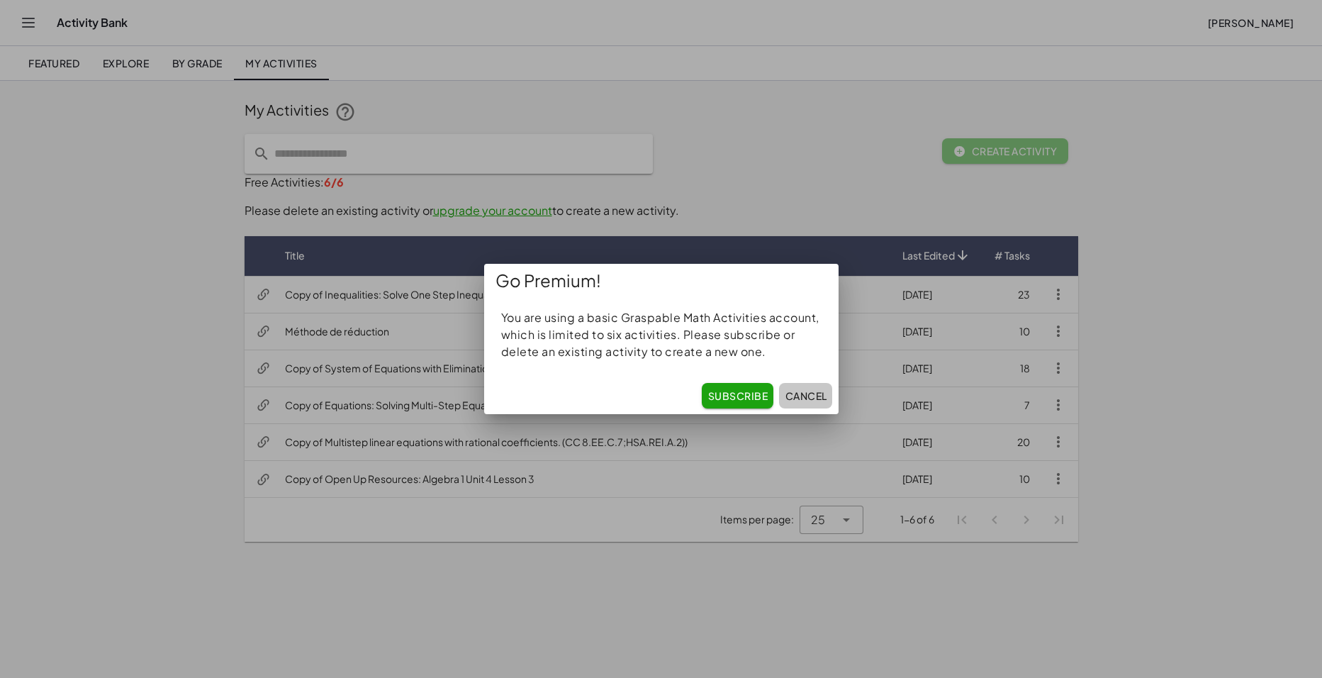
click at [794, 390] on span "Cancel" at bounding box center [806, 395] width 42 height 13
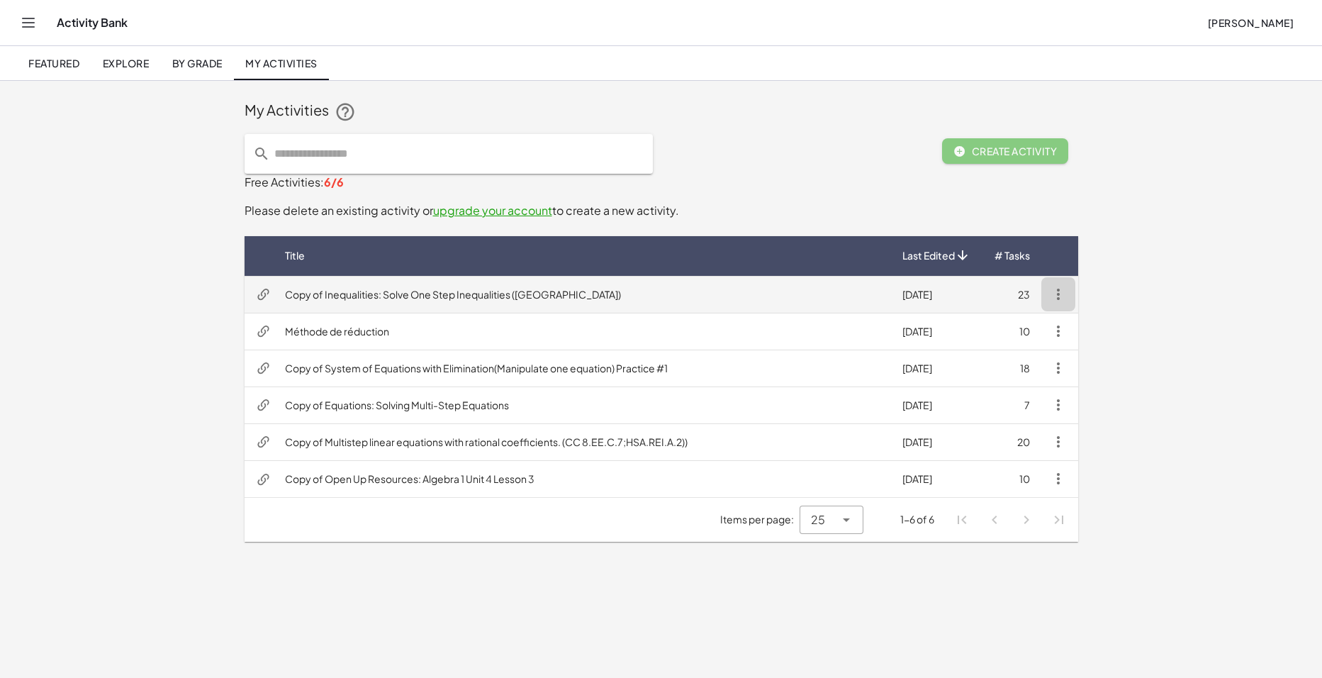
click at [1039, 291] on icon "button" at bounding box center [1058, 294] width 17 height 17
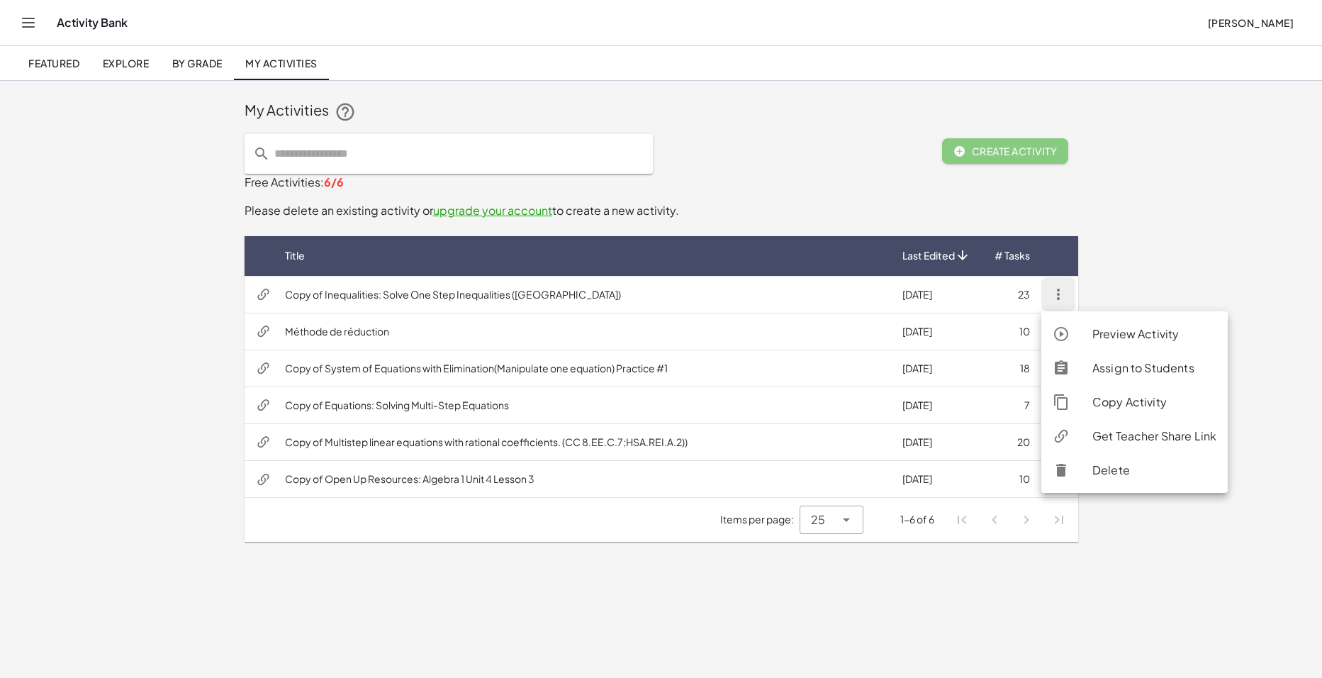
click at [1039, 465] on div "Delete" at bounding box center [1155, 470] width 124 height 17
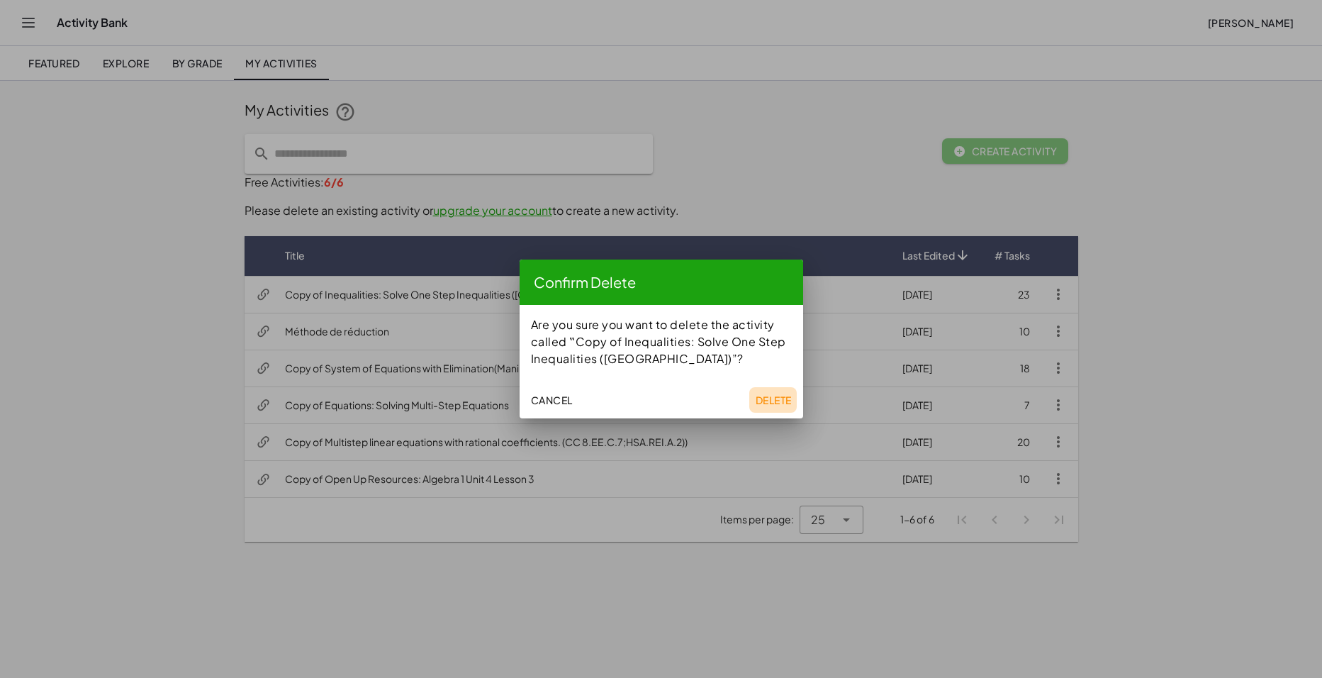
click at [763, 393] on button "Delete" at bounding box center [774, 400] width 48 height 26
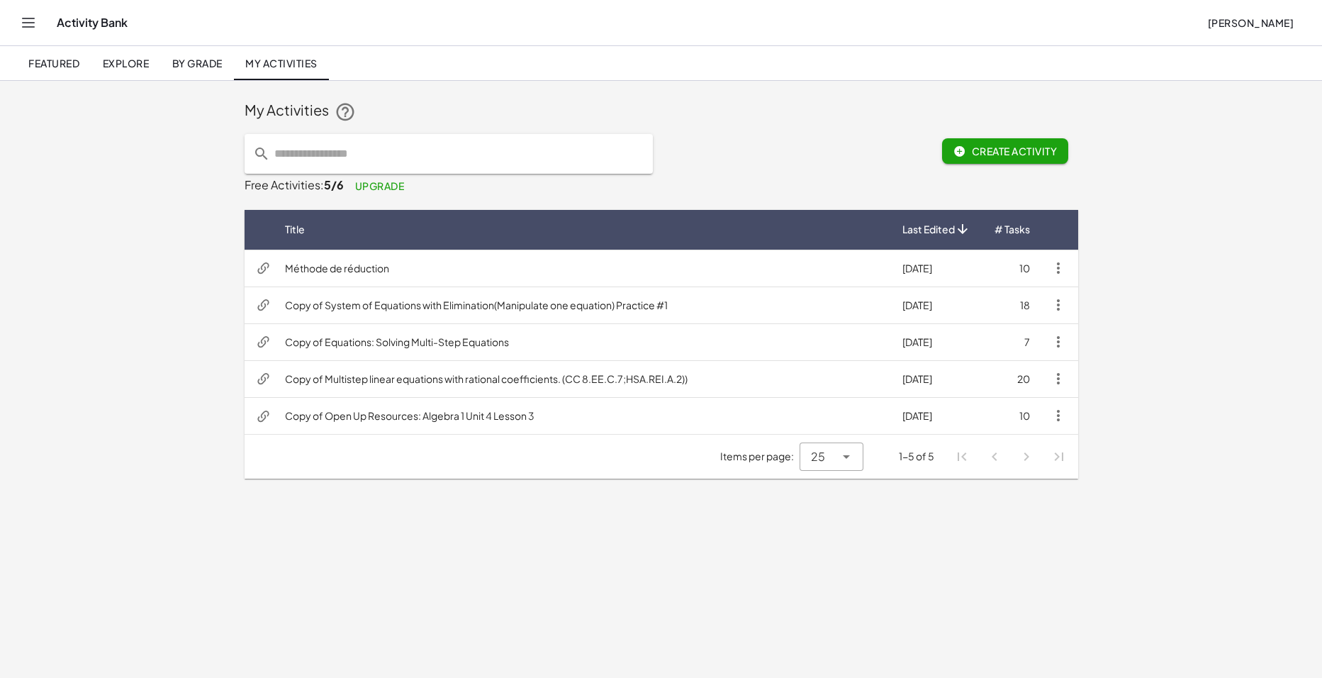
click at [1015, 148] on span "Create Activity" at bounding box center [1006, 151] width 104 height 13
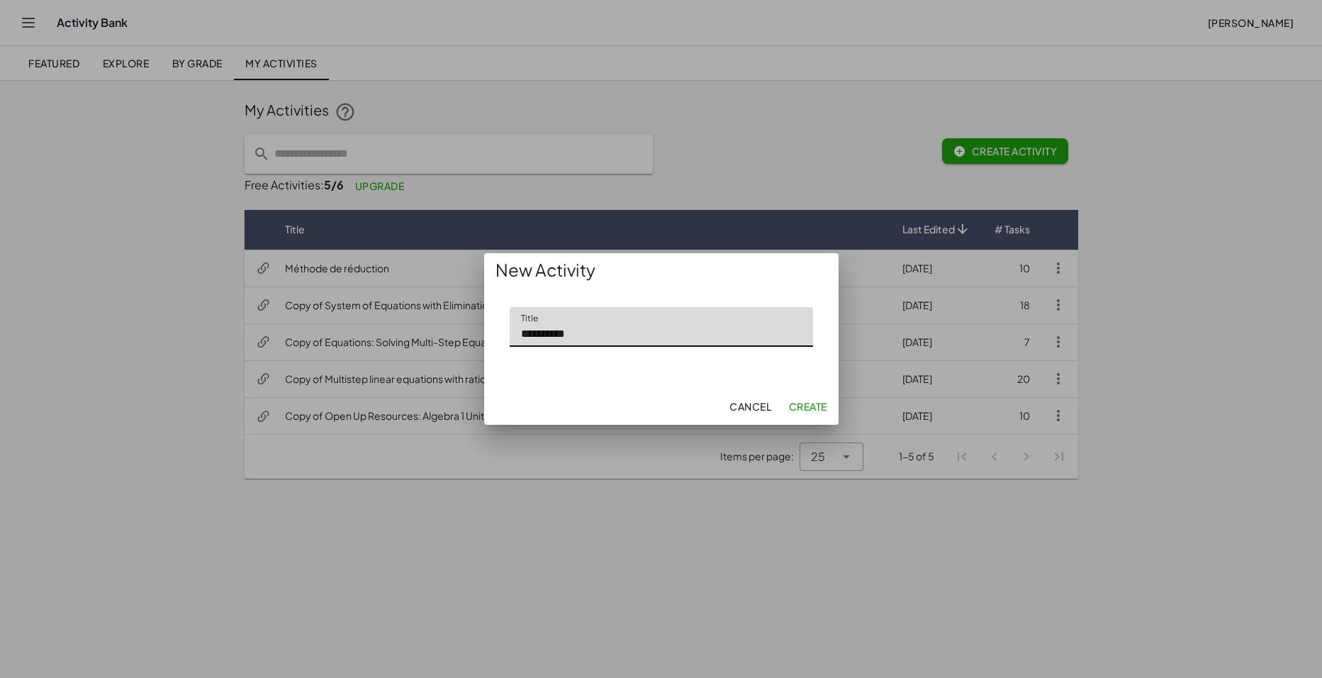
type input "**********"
click at [803, 407] on span "Create" at bounding box center [808, 406] width 38 height 13
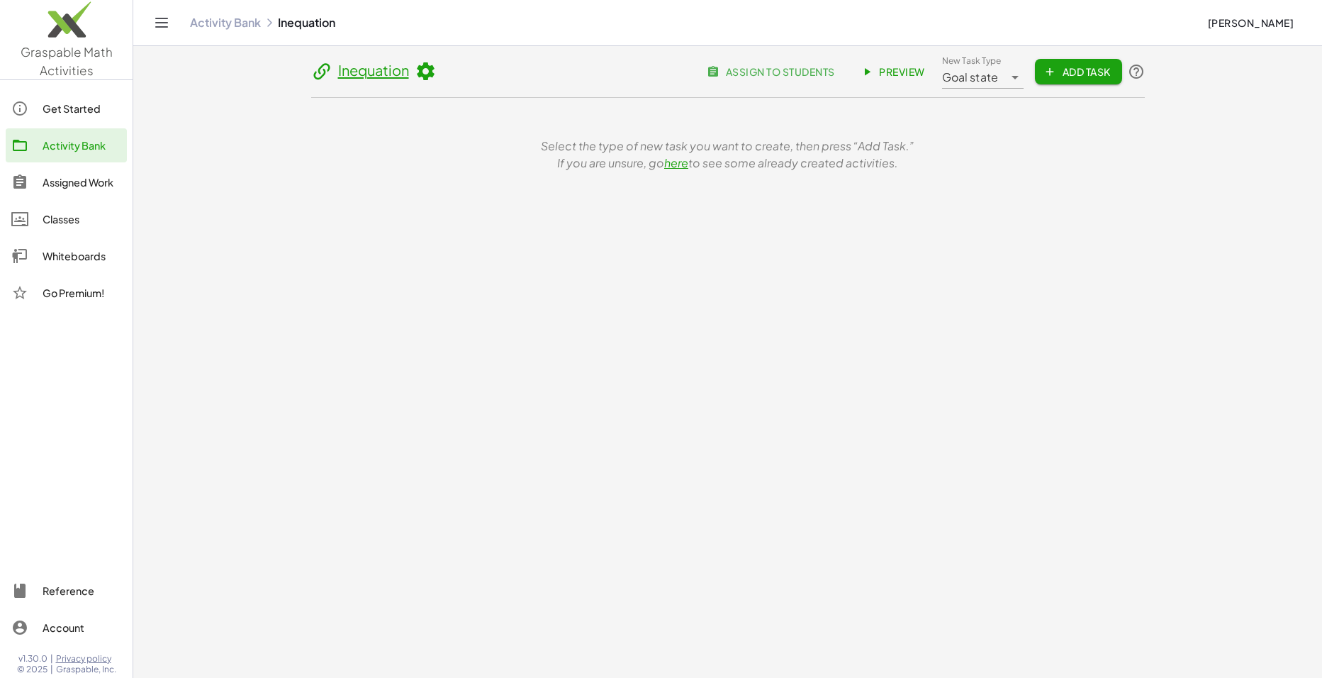
click at [395, 75] on link "Inequation" at bounding box center [373, 70] width 71 height 18
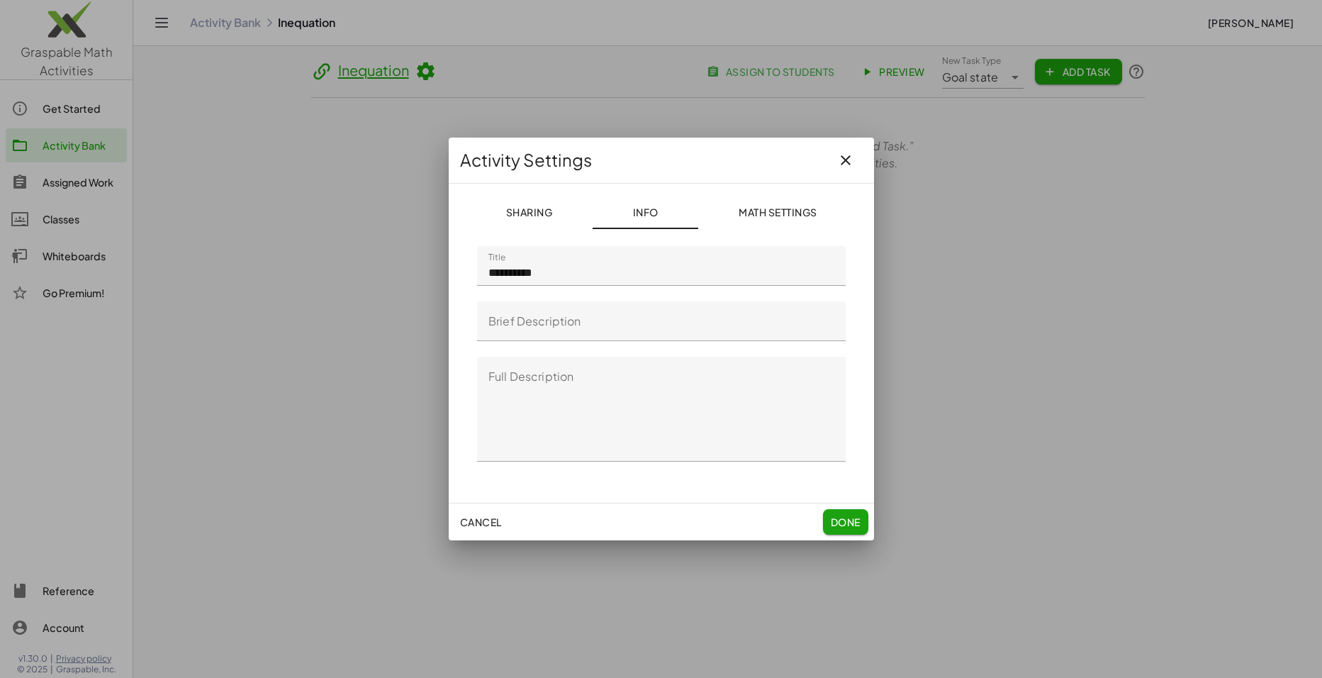
click at [848, 157] on icon "button" at bounding box center [845, 160] width 17 height 17
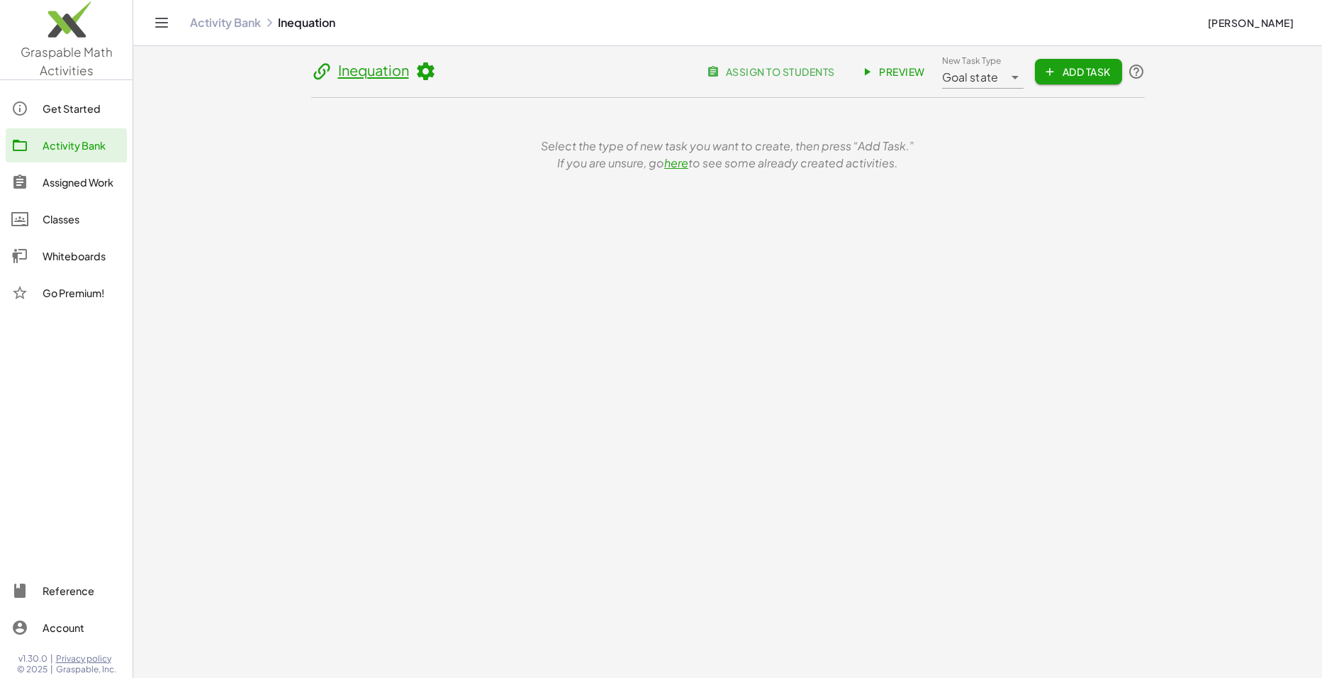
click at [1039, 78] on button "Add Task" at bounding box center [1078, 72] width 87 height 26
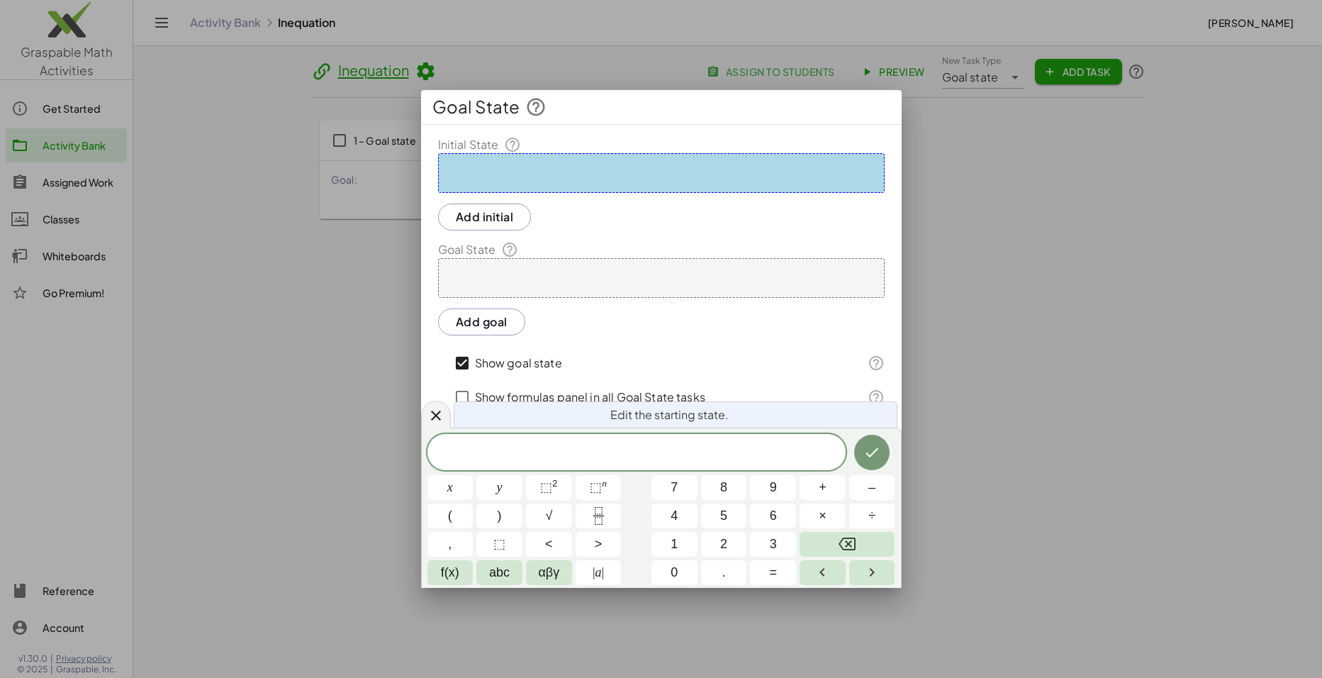
click at [480, 162] on div at bounding box center [661, 173] width 447 height 40
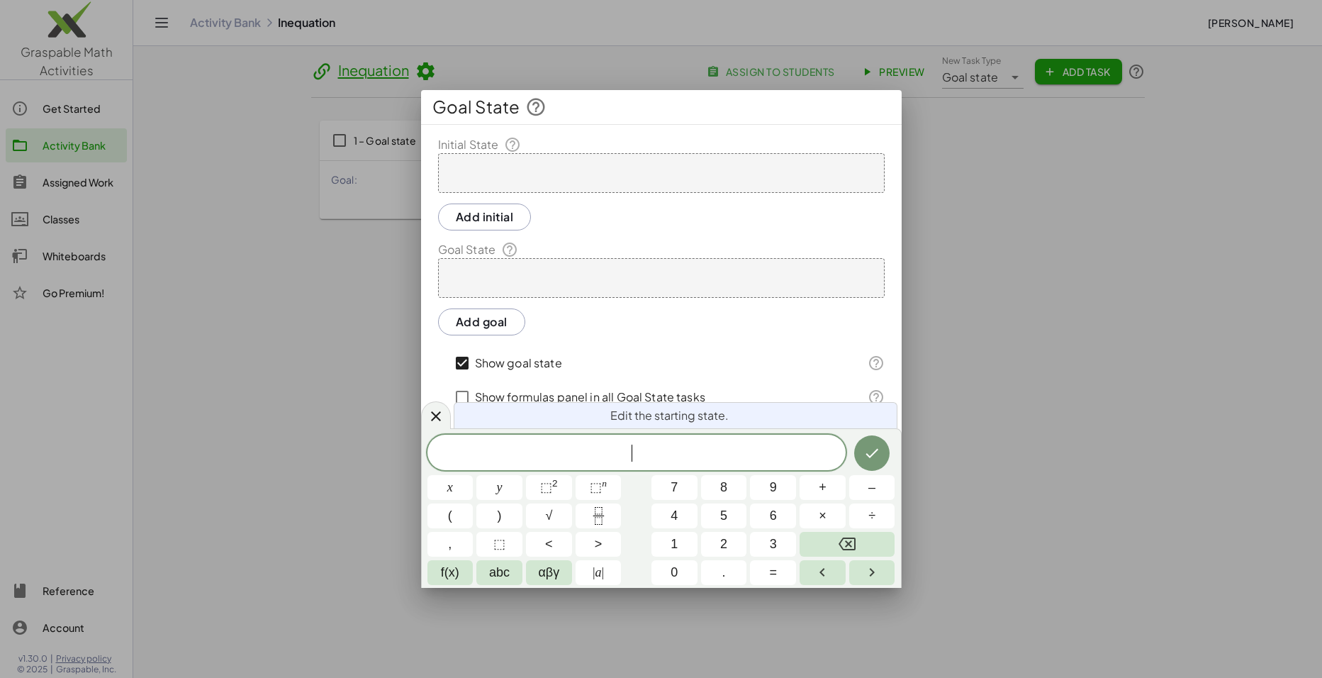
click at [477, 169] on div at bounding box center [661, 173] width 447 height 40
click at [607, 524] on button ">" at bounding box center [599, 544] width 46 height 25
click at [863, 447] on button "Done" at bounding box center [871, 452] width 35 height 35
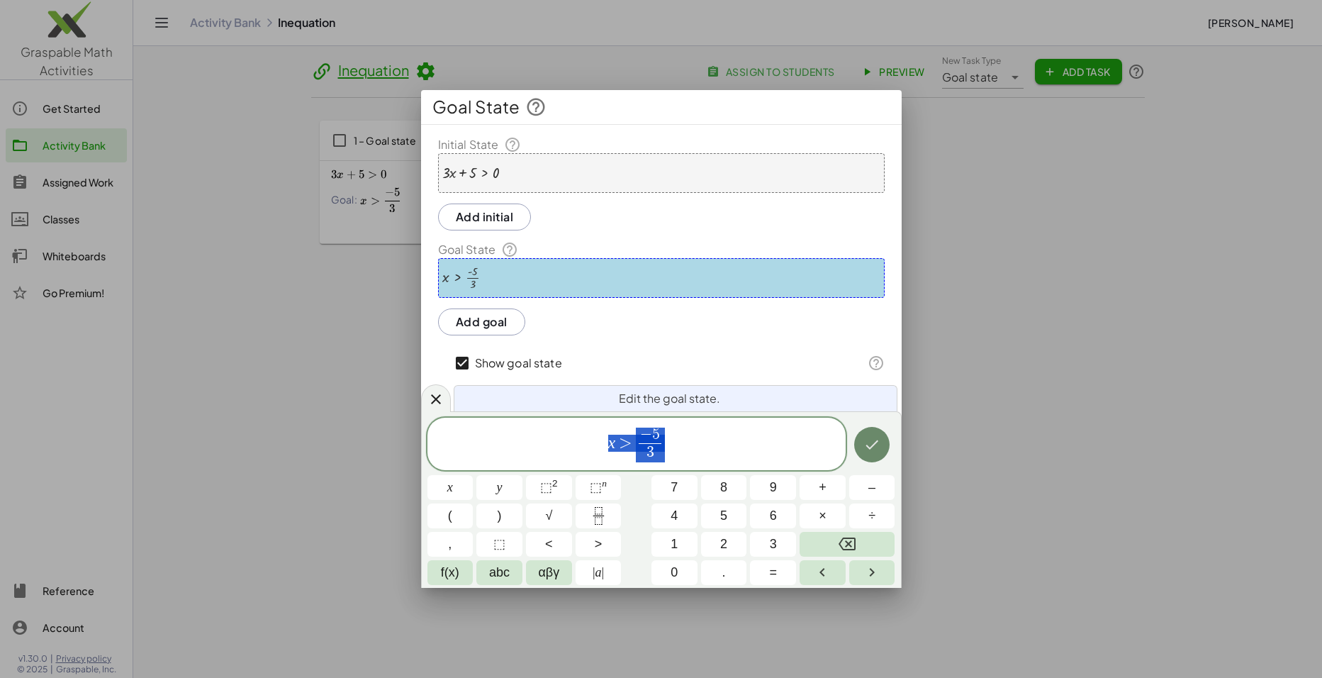
click at [867, 447] on icon "Done" at bounding box center [872, 444] width 17 height 17
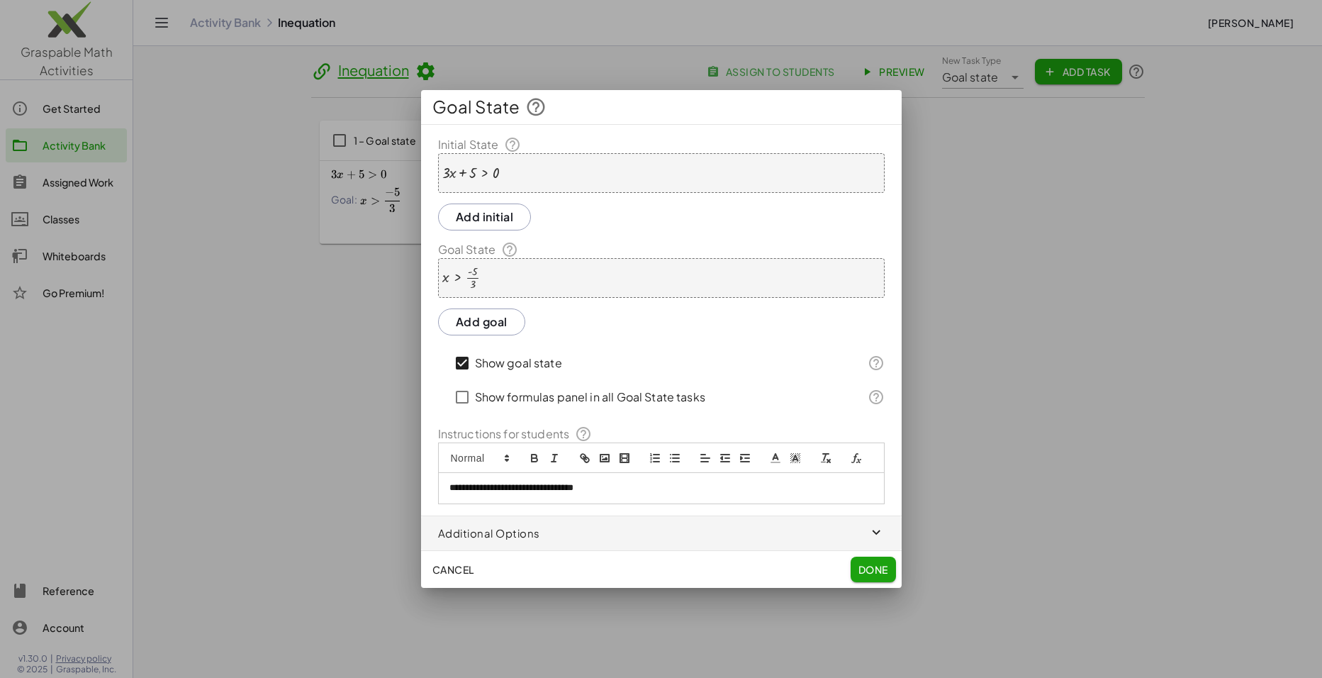
click at [864, 524] on button "Done" at bounding box center [873, 570] width 45 height 26
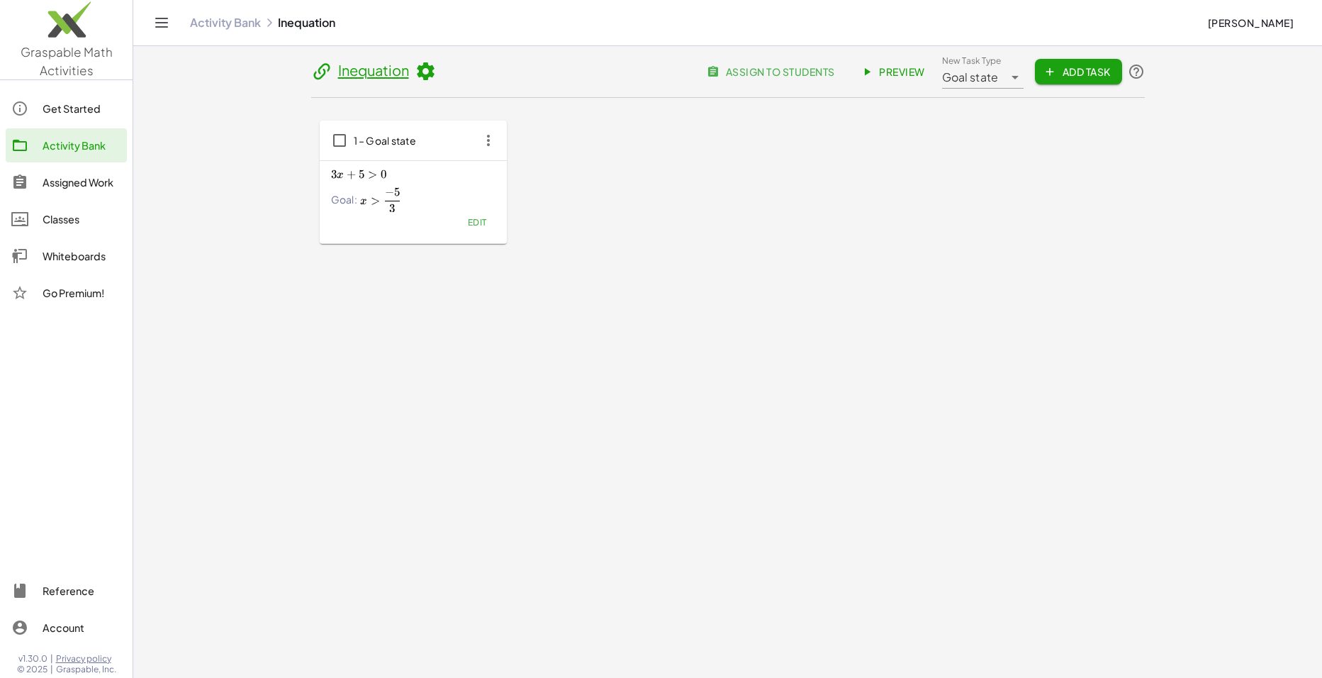
click at [441, 185] on div "3 x + 5 > 0 3x+5>0 3 x + 5 > 0 Goal: x > − 5 3 x>\frac{-5}{3} x > 3 − 5 ​" at bounding box center [413, 189] width 165 height 48
click at [701, 245] on div "1 – Goal state 3 x + 5 > 0 3x+5>0 3 x + 5 > 0 Goal: x > − 5 3 x>\frac{-5}{3} x …" at bounding box center [728, 182] width 834 height 169
click at [874, 72] on span "Preview" at bounding box center [895, 71] width 62 height 13
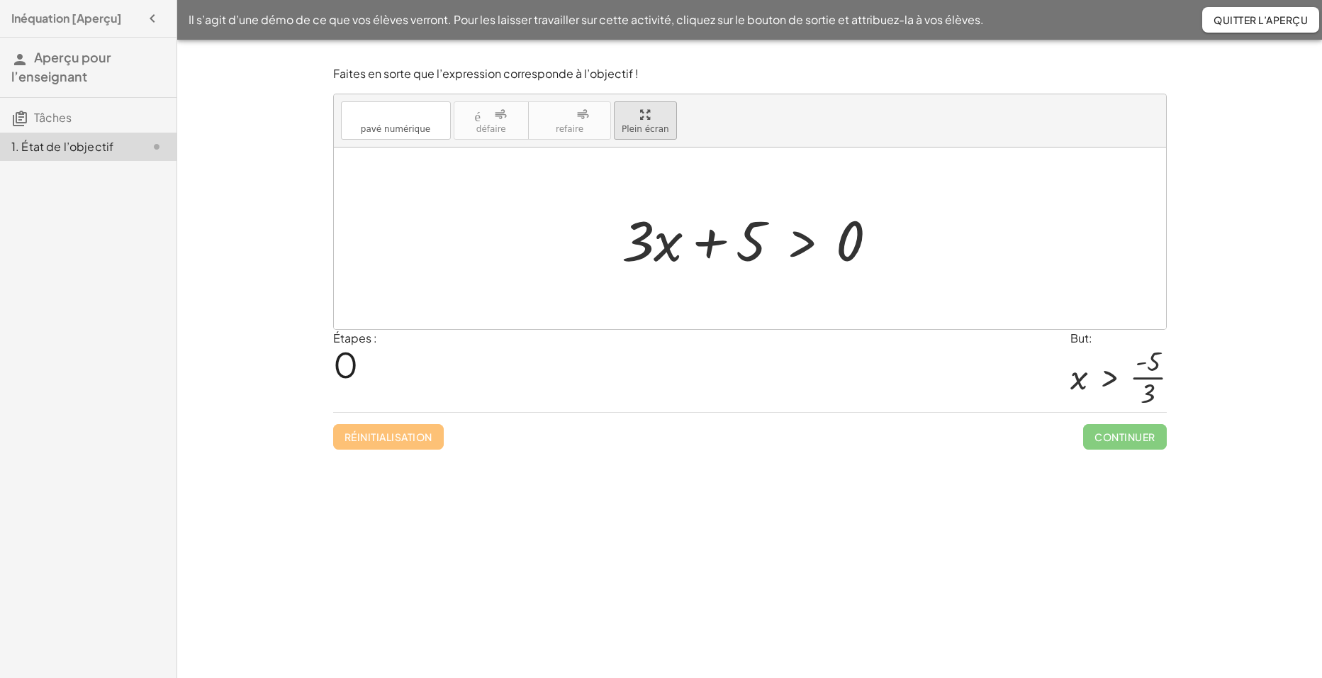
click at [646, 126] on span "Plein écran" at bounding box center [646, 129] width 48 height 10
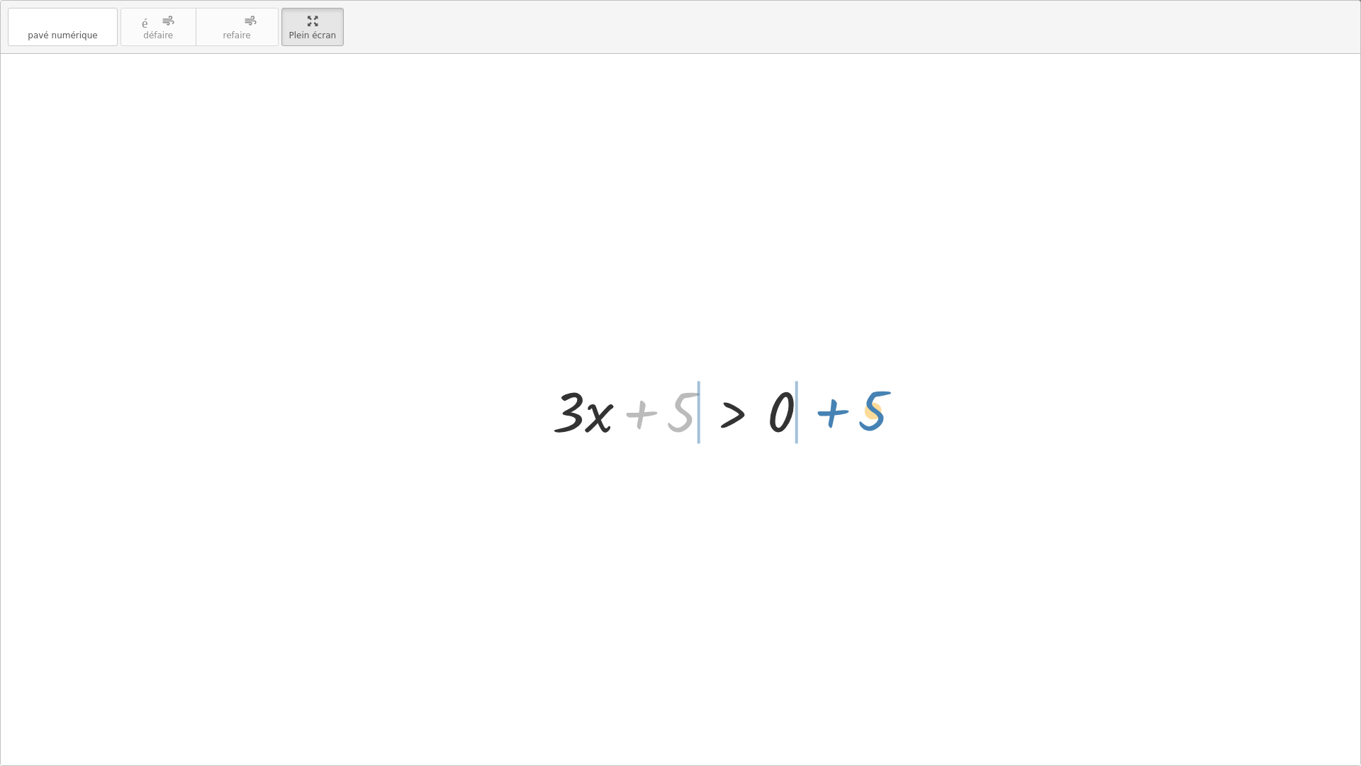
drag, startPoint x: 685, startPoint y: 408, endPoint x: 878, endPoint y: 406, distance: 192.9
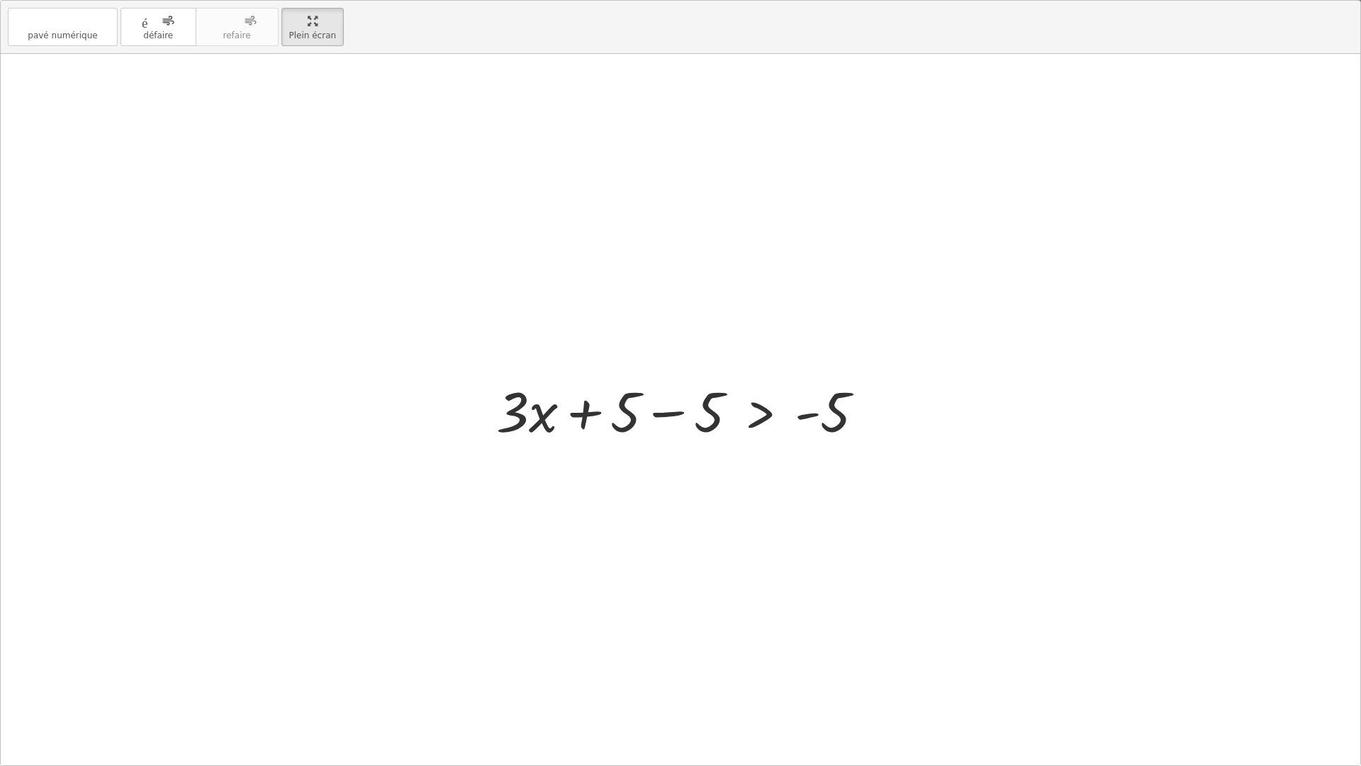
click at [669, 416] on div at bounding box center [686, 409] width 394 height 73
click at [669, 416] on div at bounding box center [769, 409] width 227 height 73
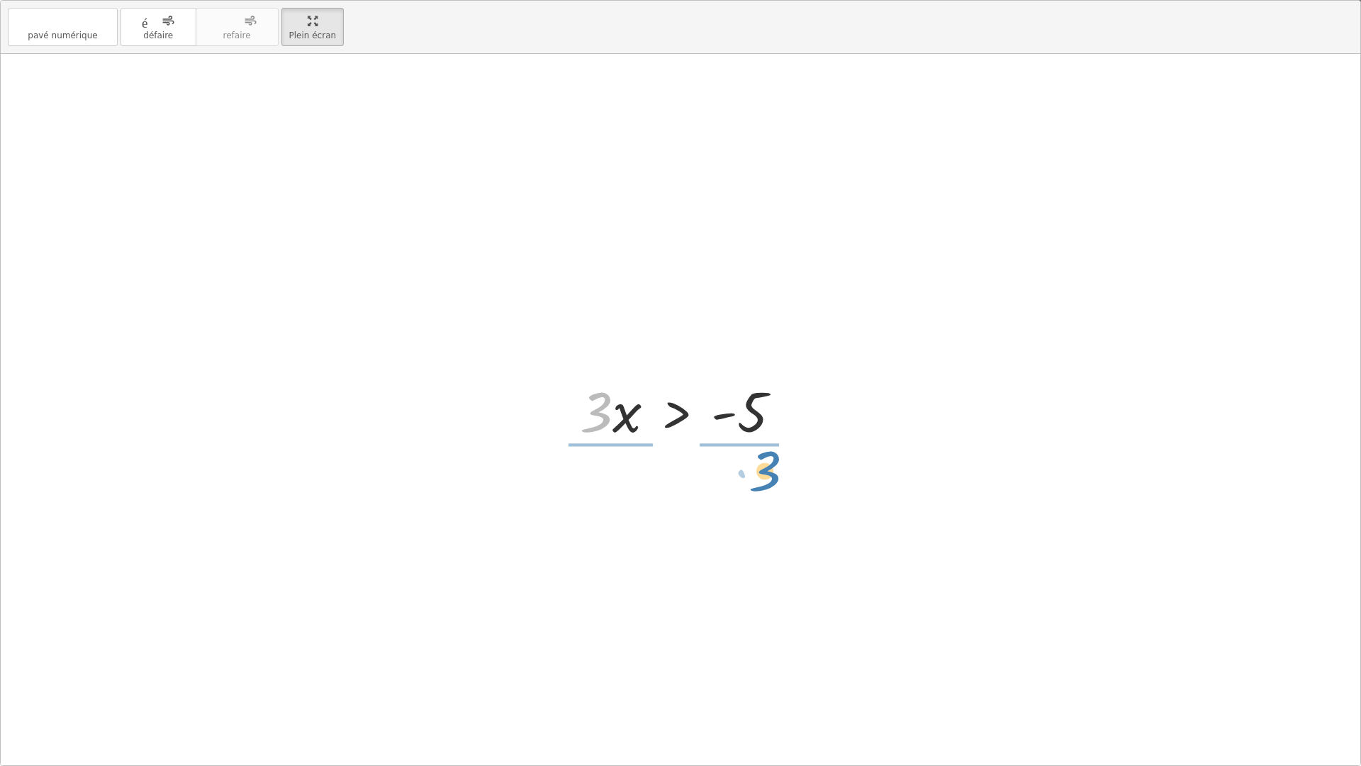
drag, startPoint x: 602, startPoint y: 420, endPoint x: 767, endPoint y: 478, distance: 174.5
click at [594, 410] on div at bounding box center [686, 409] width 243 height 109
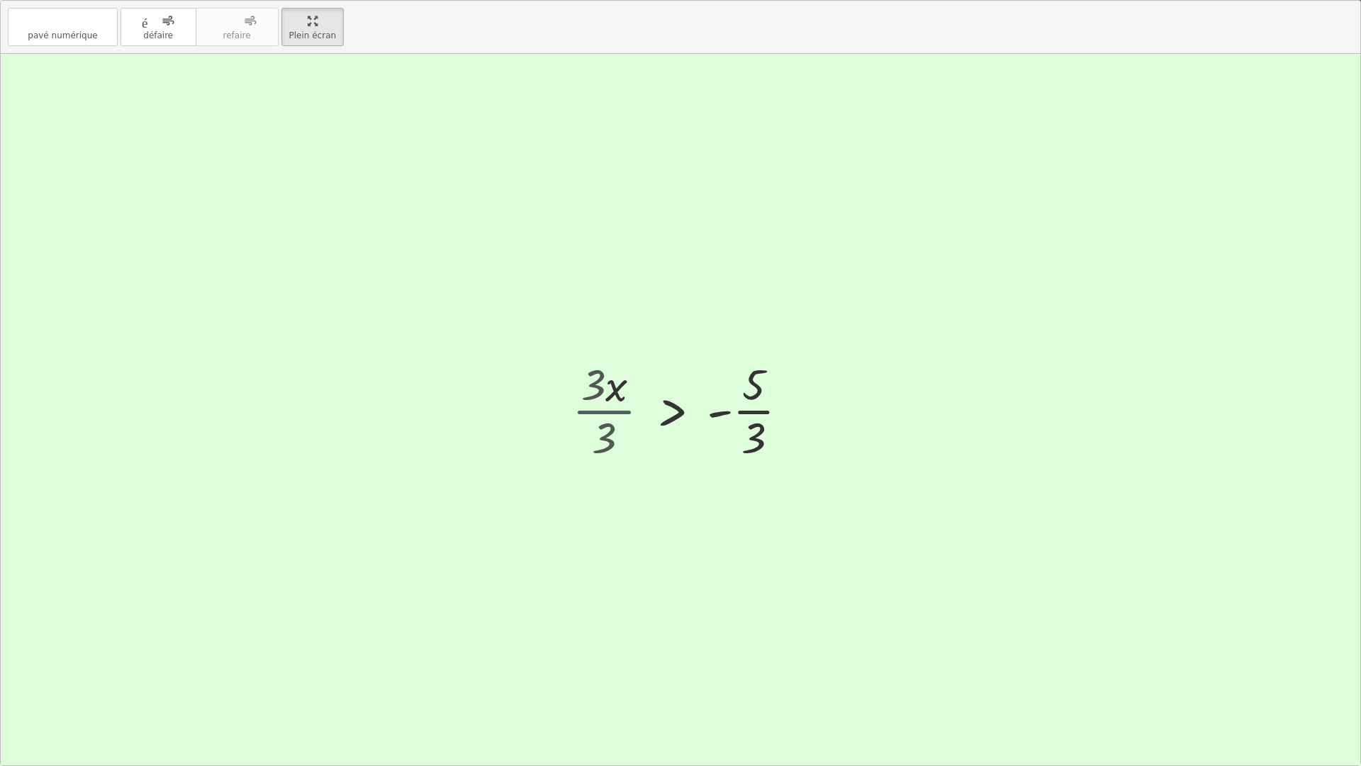
click at [594, 410] on div "+ · 3 · x + 5 > 0 + · 3 · x + 5 − 5 > + 0 − 5 + · 3 · x + 5 − 5 > - 5 + · 3 · x…" at bounding box center [698, 409] width 225 height 116
drag, startPoint x: 306, startPoint y: 30, endPoint x: 269, endPoint y: -21, distance: 62.6
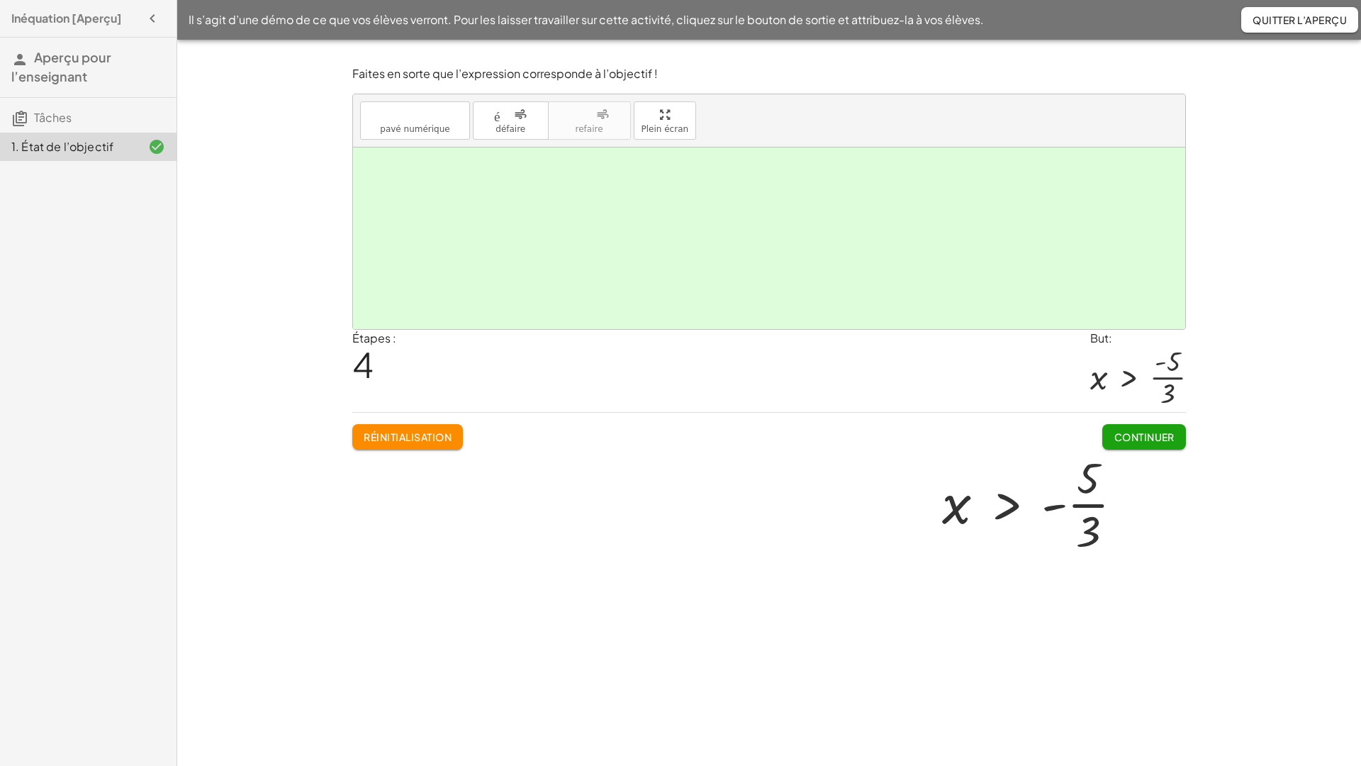
click at [269, 0] on html "Inéquation [Aperçu] Aperçu pour l’enseignant Tâches 1. État de l’objectif Il s’…" at bounding box center [680, 383] width 1361 height 766
